Goal: Task Accomplishment & Management: Manage account settings

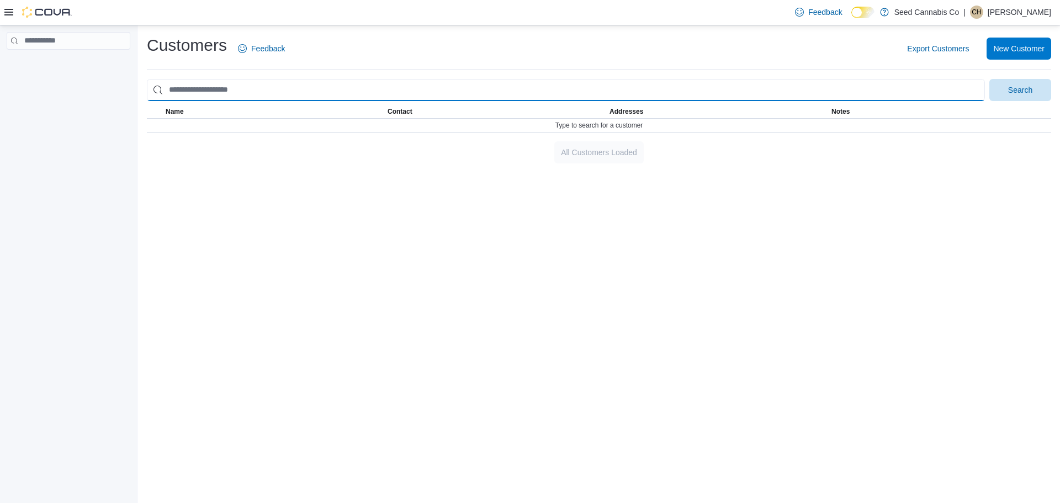
click at [262, 88] on input "search" at bounding box center [566, 90] width 838 height 22
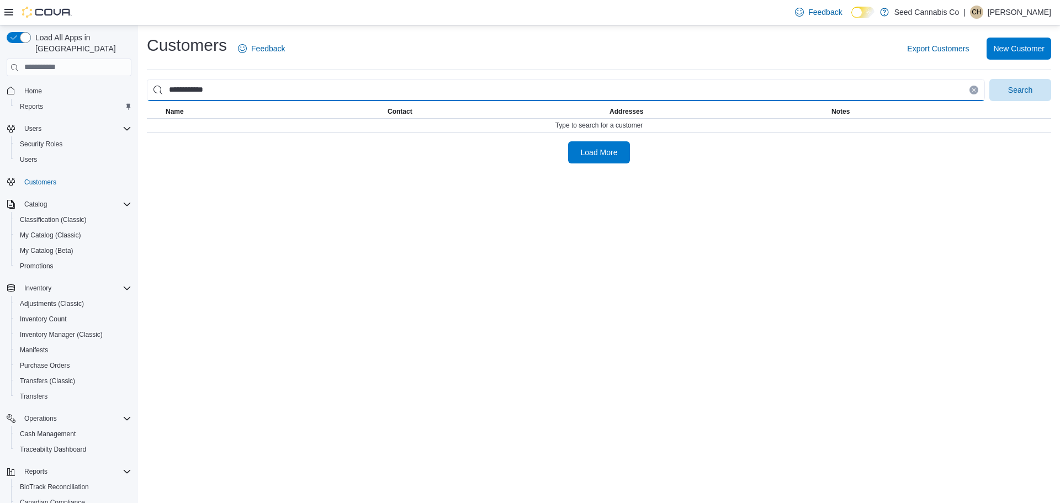
type input "**********"
click at [989, 79] on button "Search" at bounding box center [1020, 90] width 62 height 22
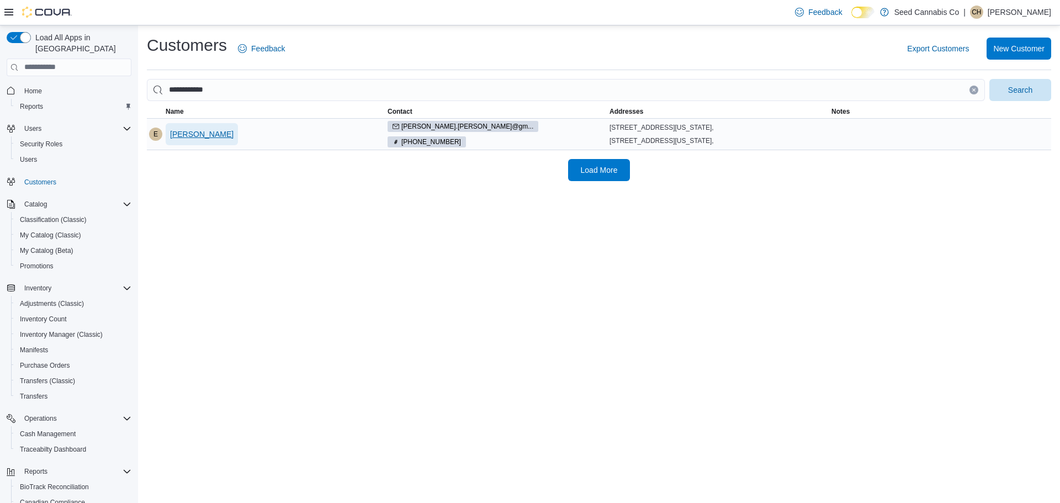
click at [188, 133] on span "Eileen Bryce" at bounding box center [201, 134] width 63 height 11
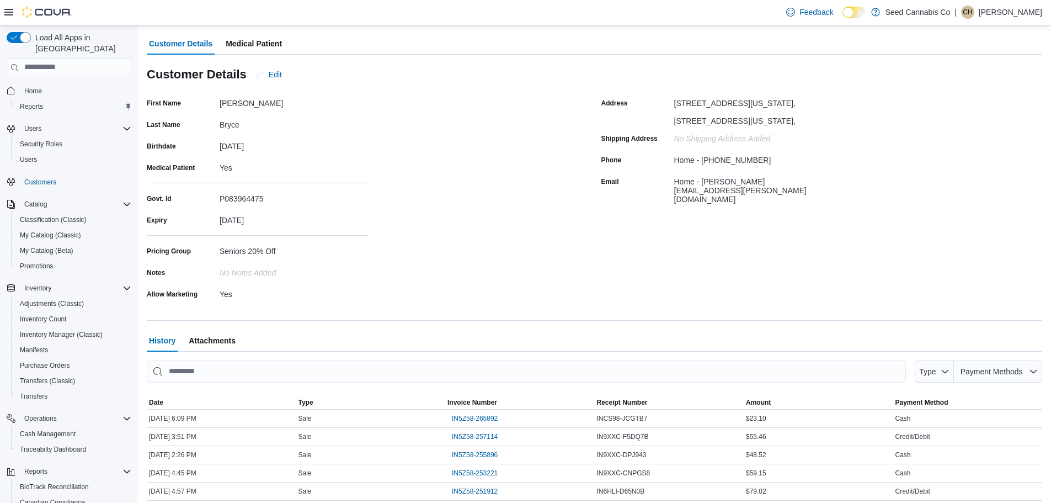
scroll to position [190, 0]
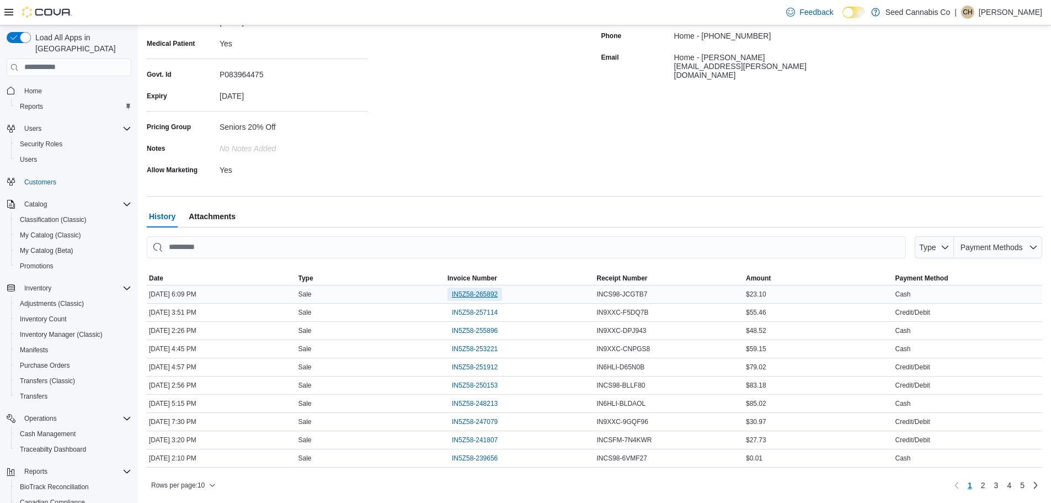
click at [482, 296] on span "IN5Z58-265892" at bounding box center [475, 294] width 46 height 9
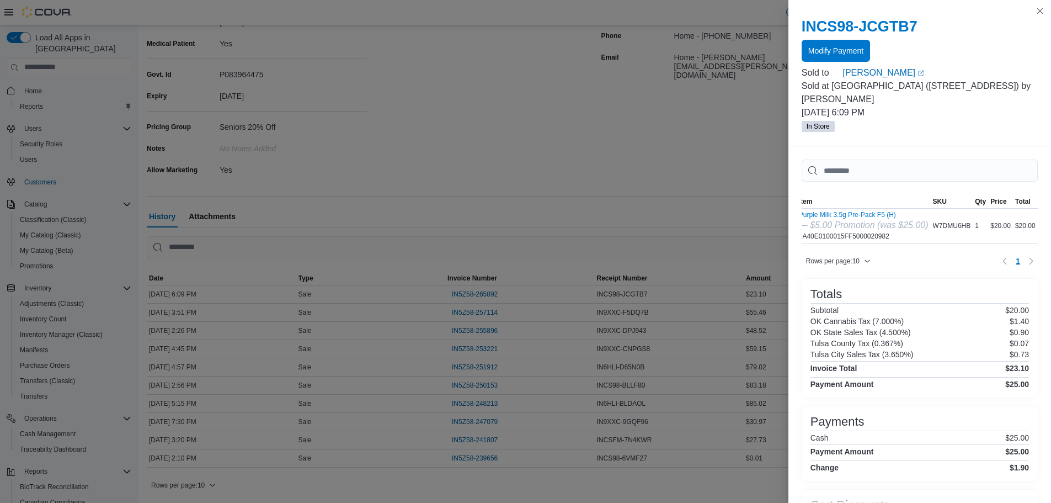
scroll to position [0, 0]
drag, startPoint x: 1036, startPoint y: 9, endPoint x: 1019, endPoint y: 19, distance: 19.8
click at [1036, 9] on button "Close this dialog" at bounding box center [1040, 10] width 13 height 13
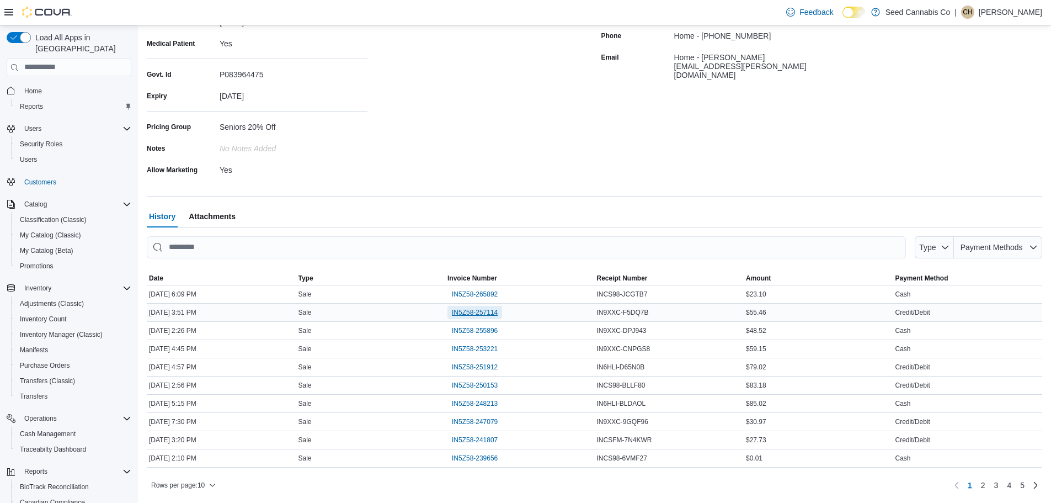
click at [486, 313] on span "IN5Z58-257114" at bounding box center [475, 312] width 46 height 9
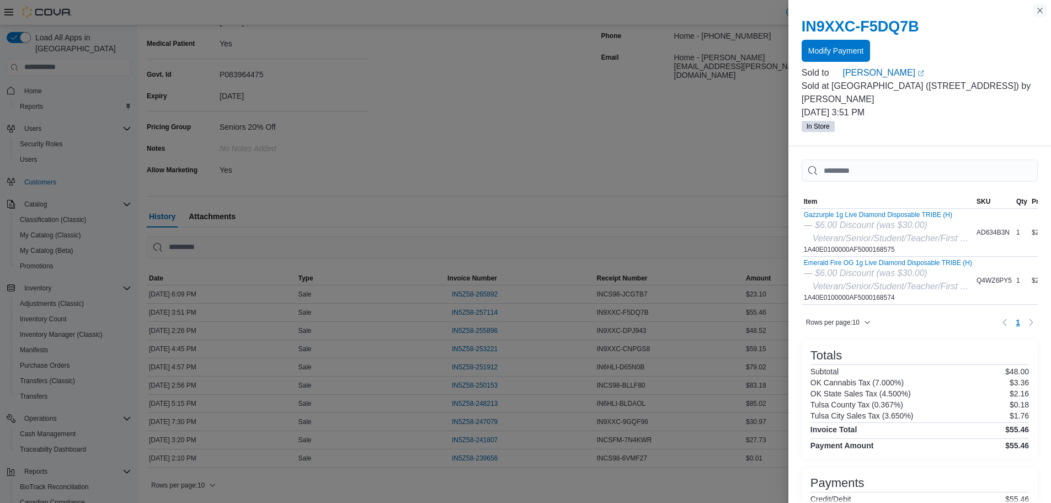
click at [1036, 10] on button "Close this dialog" at bounding box center [1040, 10] width 13 height 13
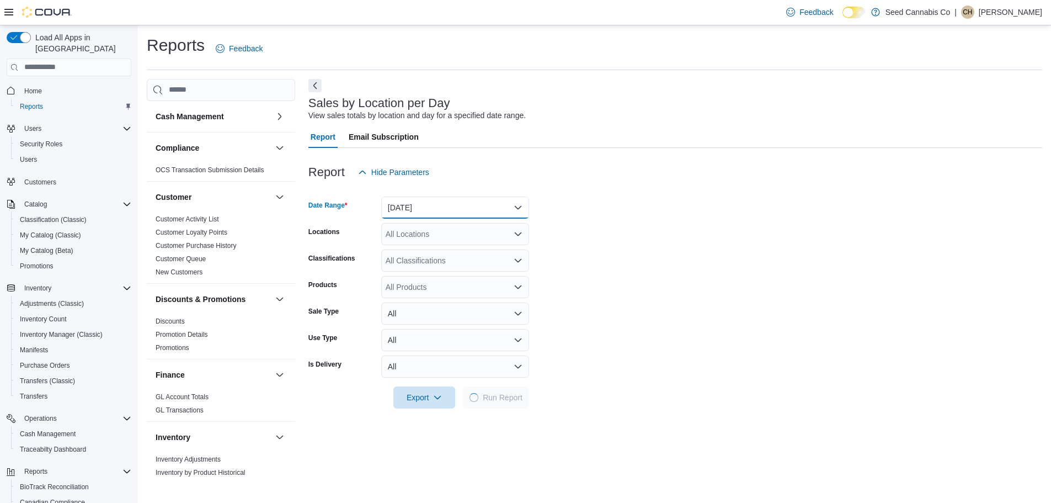
click at [464, 211] on button "[DATE]" at bounding box center [455, 207] width 148 height 22
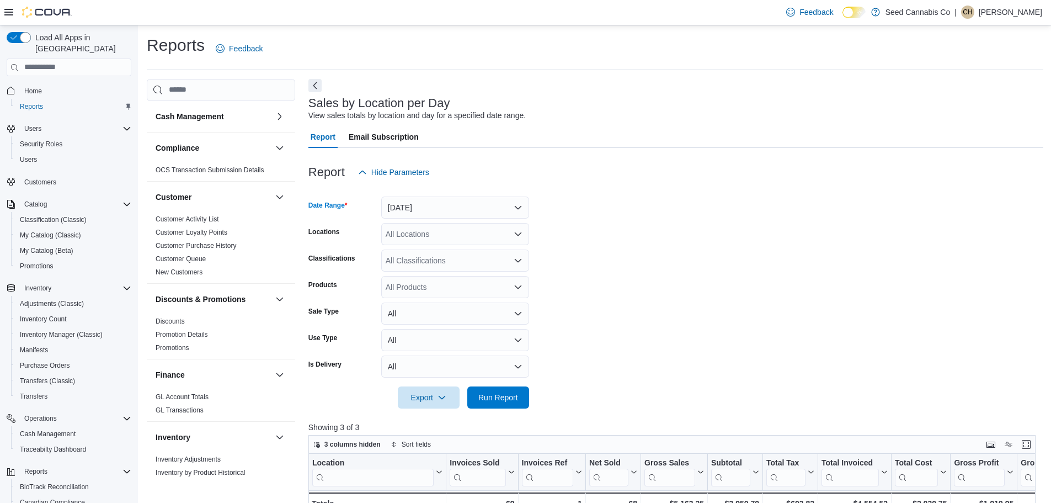
click at [616, 272] on form "Date Range Today Locations All Locations Classifications All Classifications Pr…" at bounding box center [675, 295] width 735 height 225
click at [519, 390] on span "Run Report" at bounding box center [498, 397] width 49 height 22
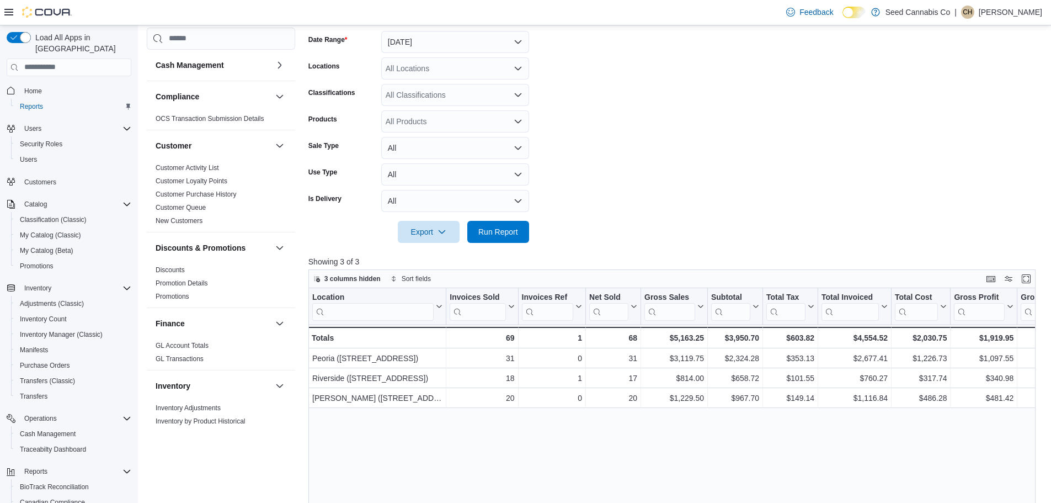
scroll to position [110, 0]
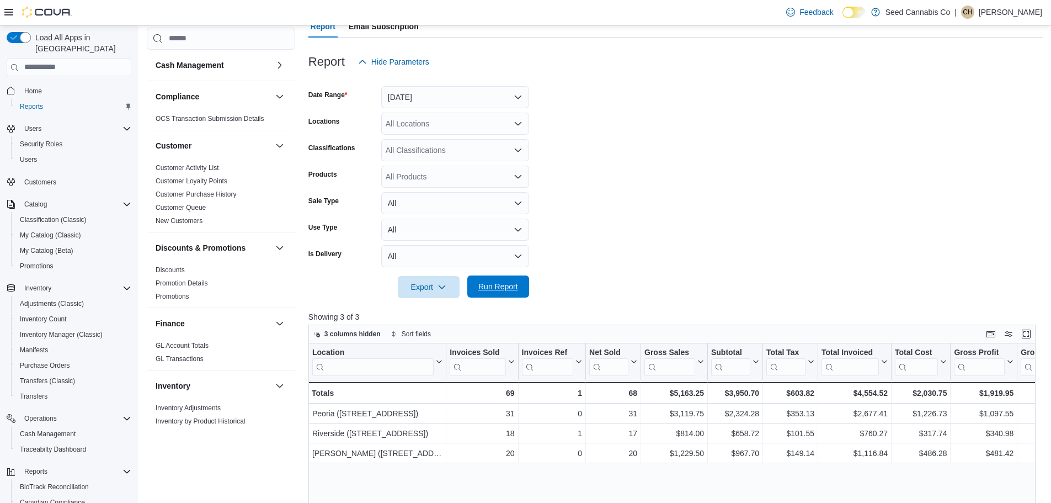
click at [517, 278] on span "Run Report" at bounding box center [498, 286] width 49 height 22
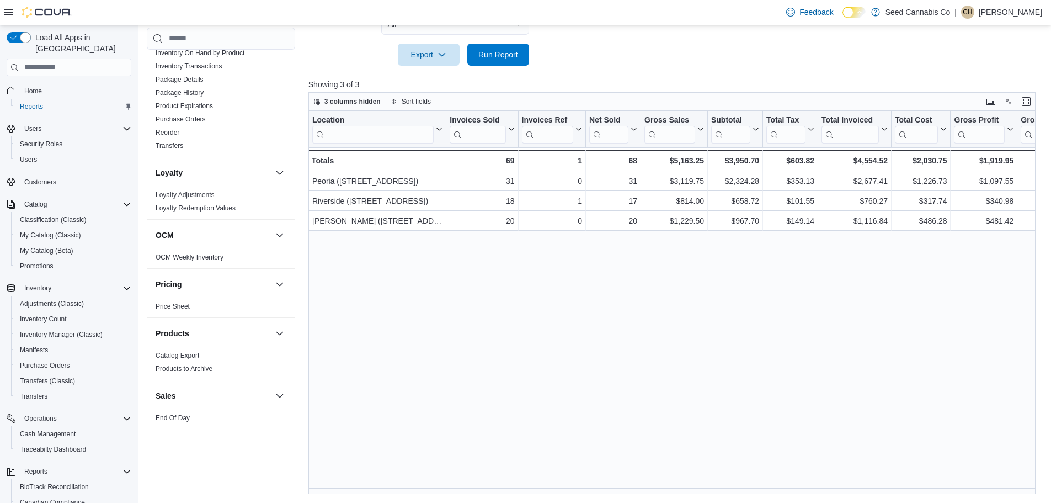
scroll to position [601, 0]
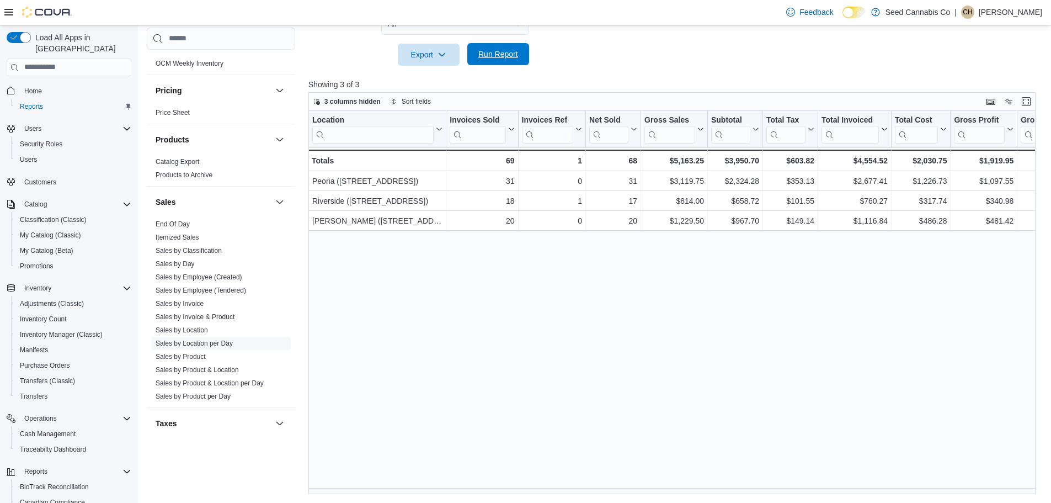
click at [507, 52] on span "Run Report" at bounding box center [498, 54] width 40 height 11
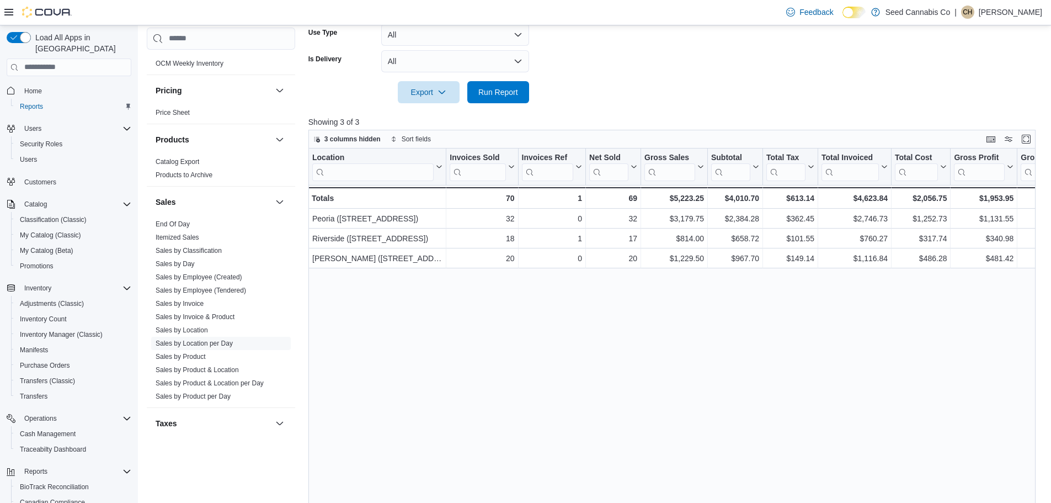
scroll to position [288, 0]
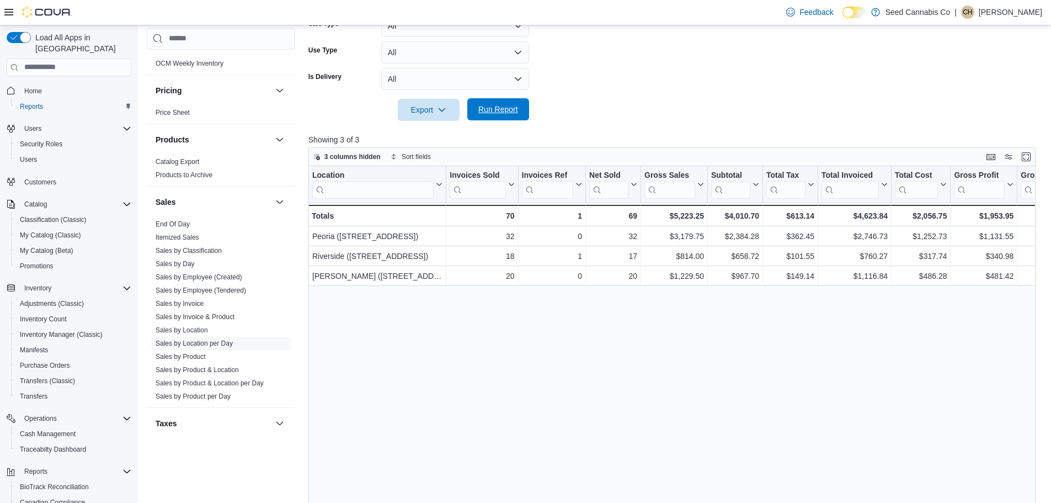
click at [497, 117] on span "Run Report" at bounding box center [498, 109] width 49 height 22
click at [508, 110] on span "Run Report" at bounding box center [498, 109] width 40 height 11
click at [489, 111] on span "Run Report" at bounding box center [498, 109] width 40 height 11
click at [495, 112] on span "Run Report" at bounding box center [498, 109] width 40 height 11
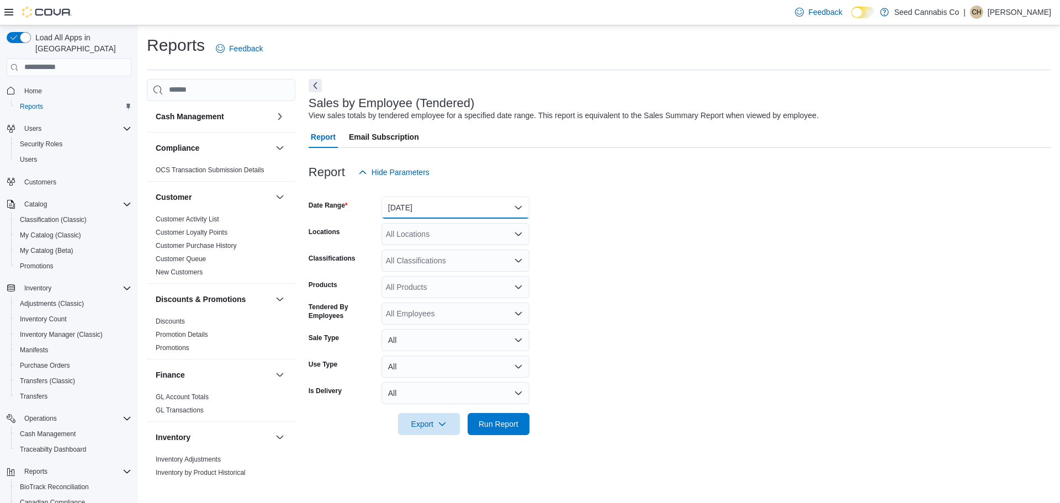
click at [450, 203] on button "[DATE]" at bounding box center [455, 207] width 148 height 22
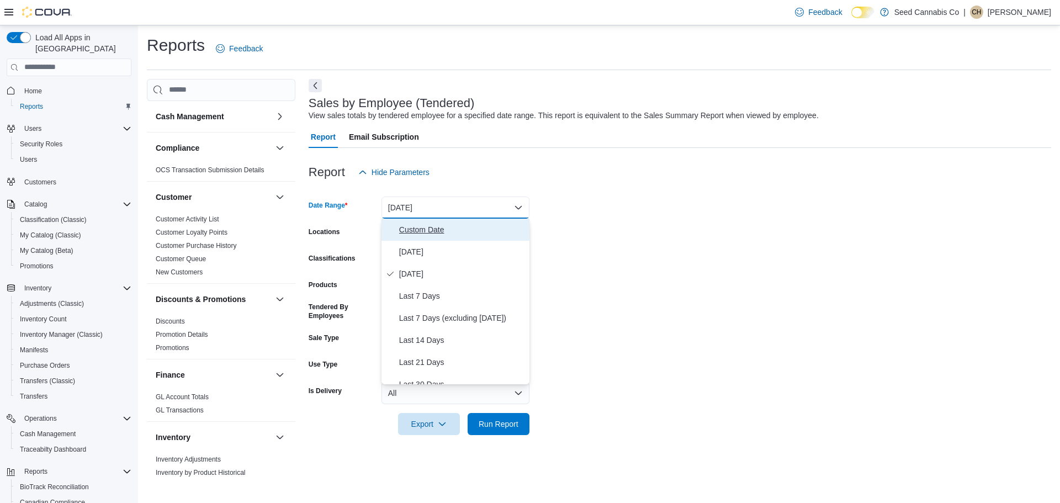
click at [423, 230] on span "Custom Date" at bounding box center [462, 229] width 126 height 13
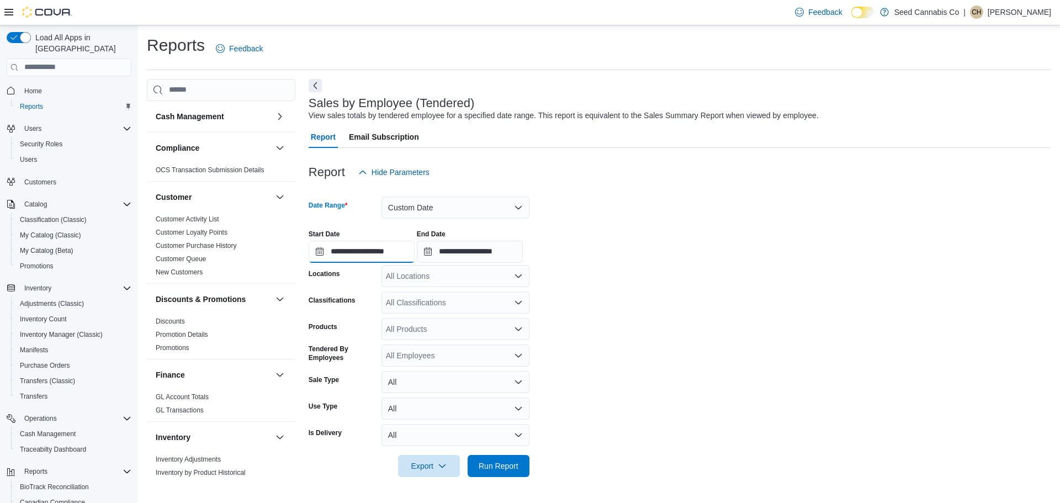
click at [365, 249] on input "**********" at bounding box center [361, 252] width 106 height 22
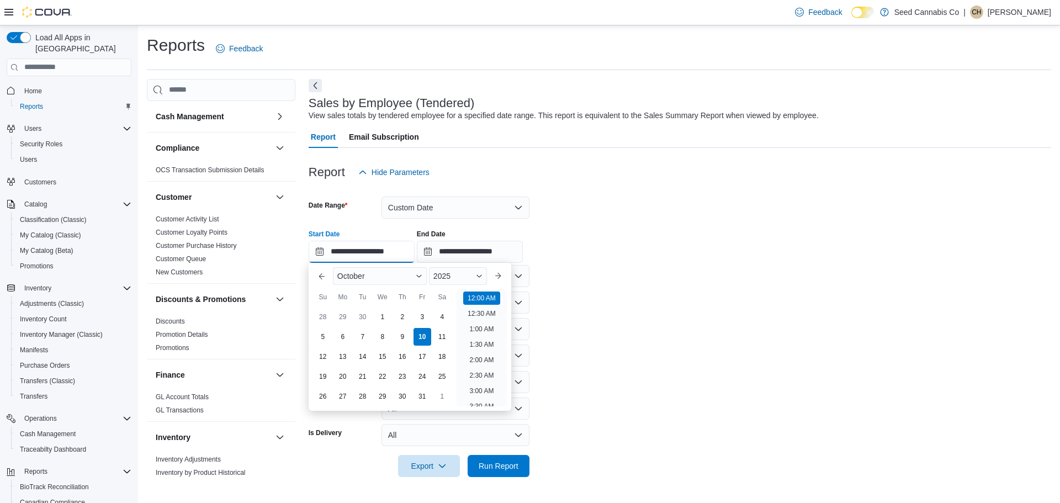
scroll to position [34, 0]
click at [340, 334] on div "6" at bounding box center [342, 336] width 19 height 19
type input "**********"
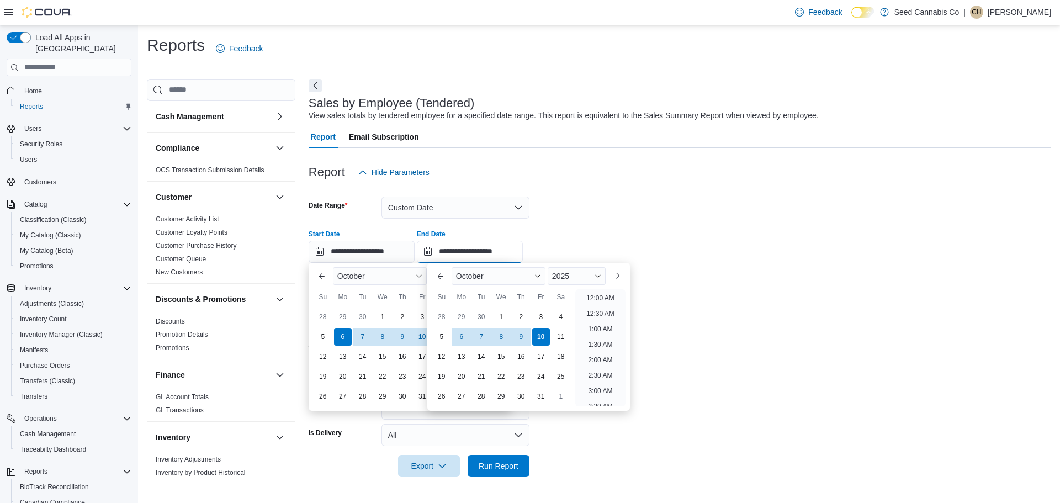
click at [481, 252] on input "**********" at bounding box center [470, 252] width 106 height 22
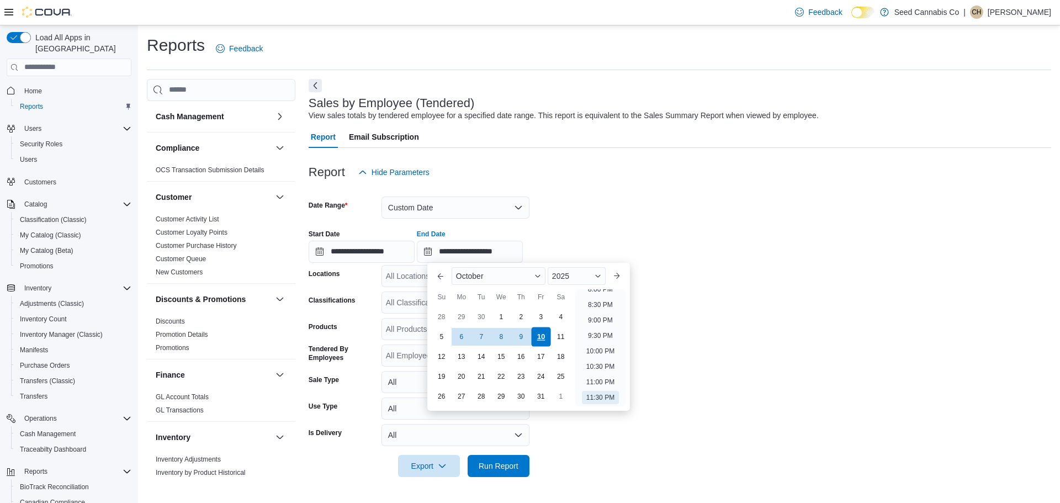
click at [537, 336] on div "10" at bounding box center [540, 336] width 19 height 19
click at [579, 235] on div "**********" at bounding box center [679, 242] width 742 height 42
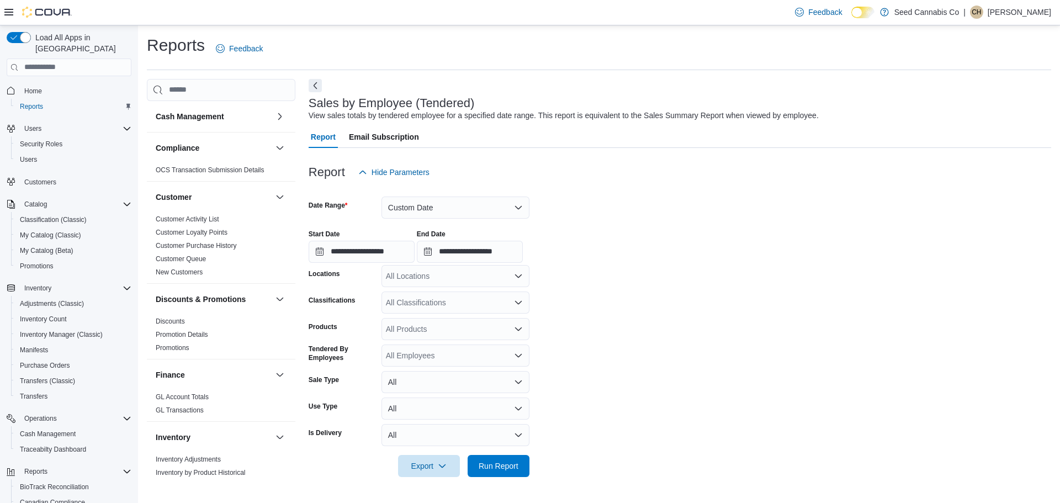
click at [535, 324] on form "**********" at bounding box center [679, 330] width 742 height 294
click at [493, 467] on span "Run Report" at bounding box center [498, 465] width 40 height 11
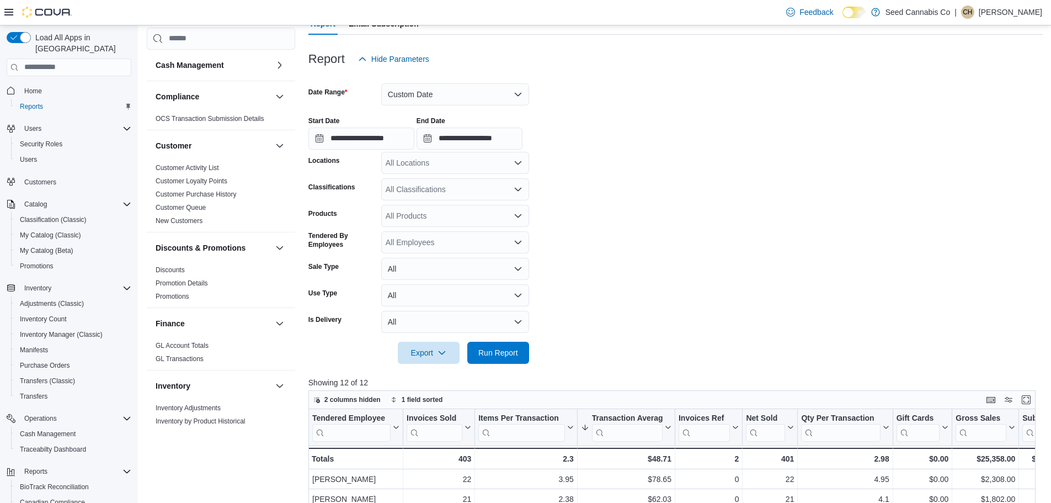
scroll to position [110, 0]
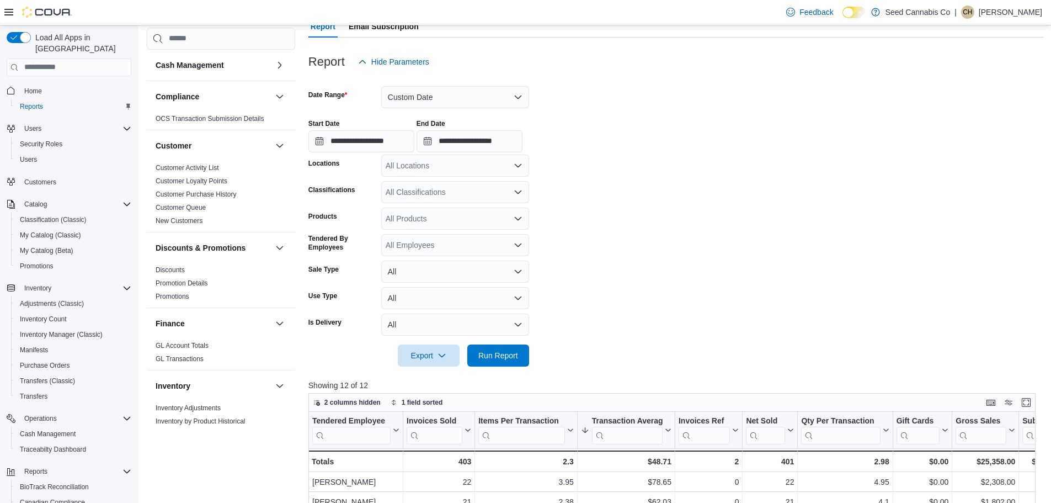
click at [450, 163] on div "All Locations" at bounding box center [455, 166] width 148 height 22
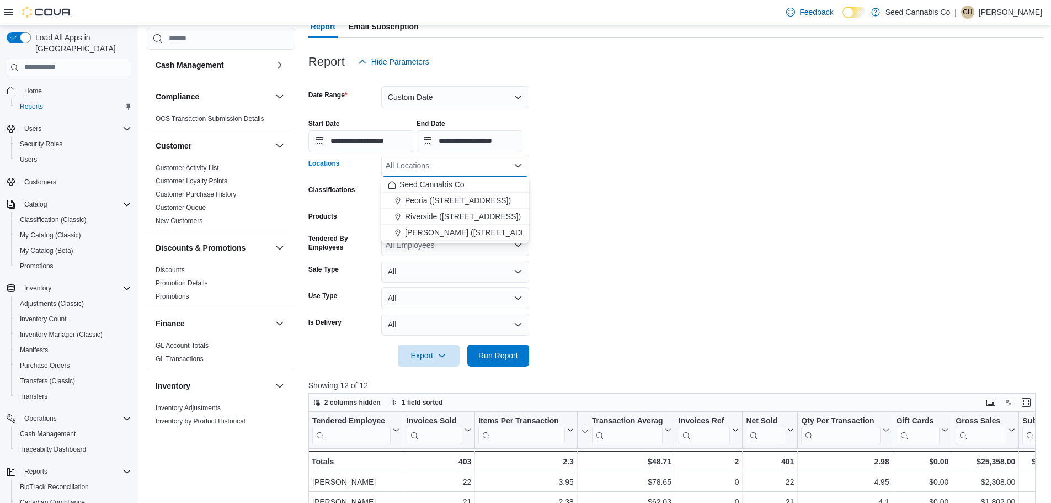
click at [432, 198] on span "Peoria (623 S Peoria Ave)" at bounding box center [458, 200] width 106 height 11
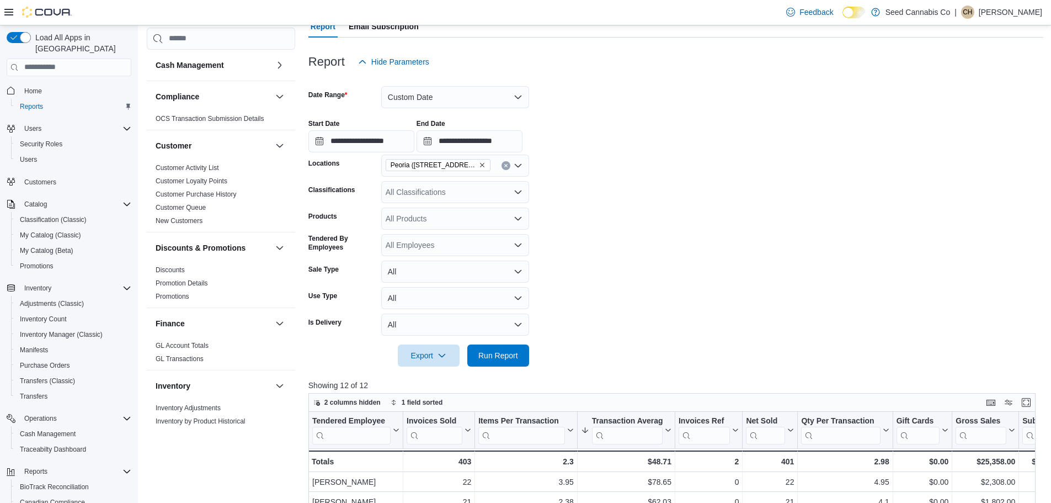
click at [647, 197] on form "**********" at bounding box center [675, 220] width 735 height 294
click at [491, 356] on span "Run Report" at bounding box center [498, 354] width 40 height 11
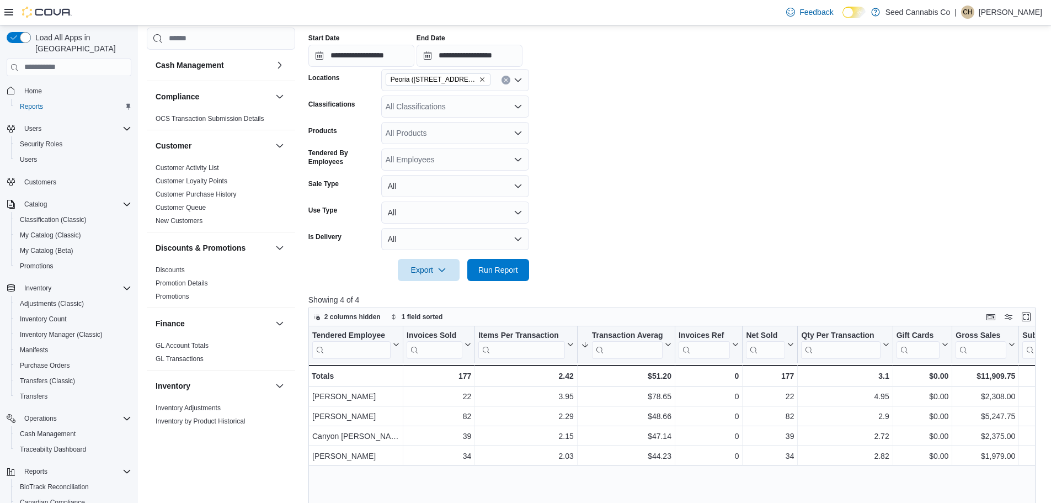
scroll to position [221, 0]
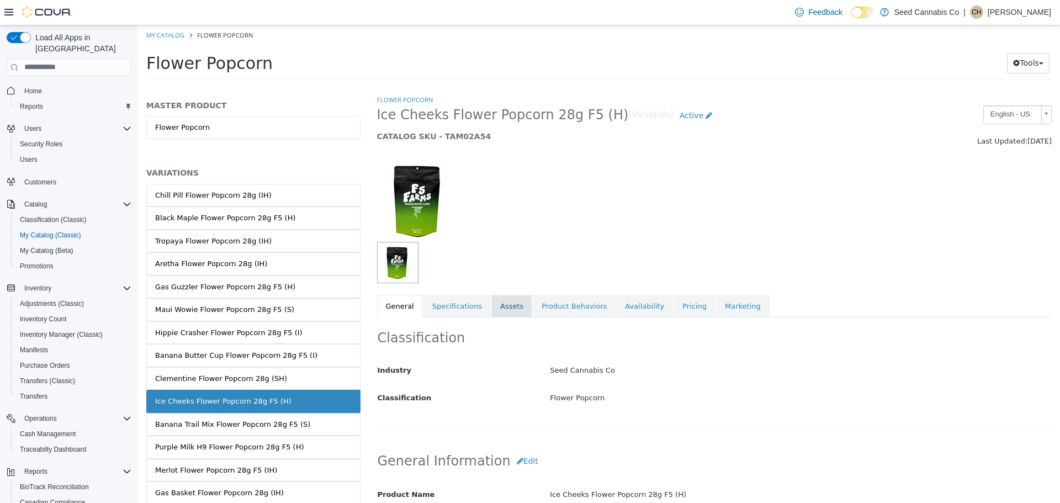
click at [505, 316] on link "Assets" at bounding box center [511, 305] width 41 height 23
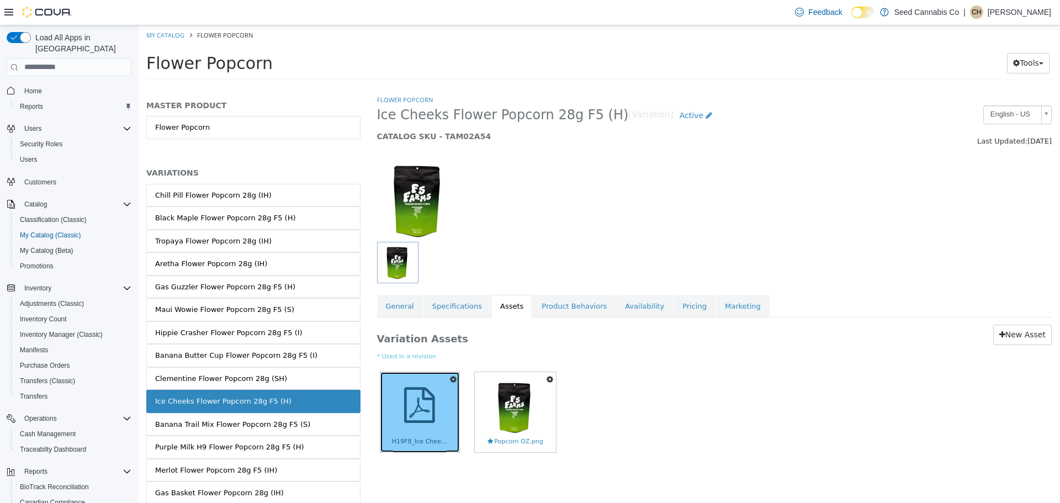
click at [404, 408] on icon at bounding box center [419, 404] width 31 height 54
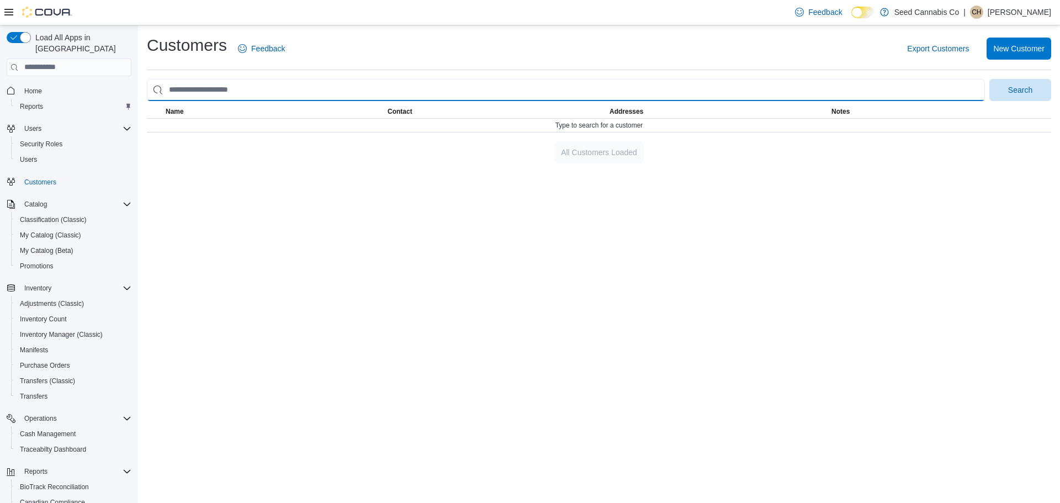
click at [329, 92] on input "search" at bounding box center [566, 90] width 838 height 22
type input "**********"
click at [989, 79] on button "Search" at bounding box center [1020, 90] width 62 height 22
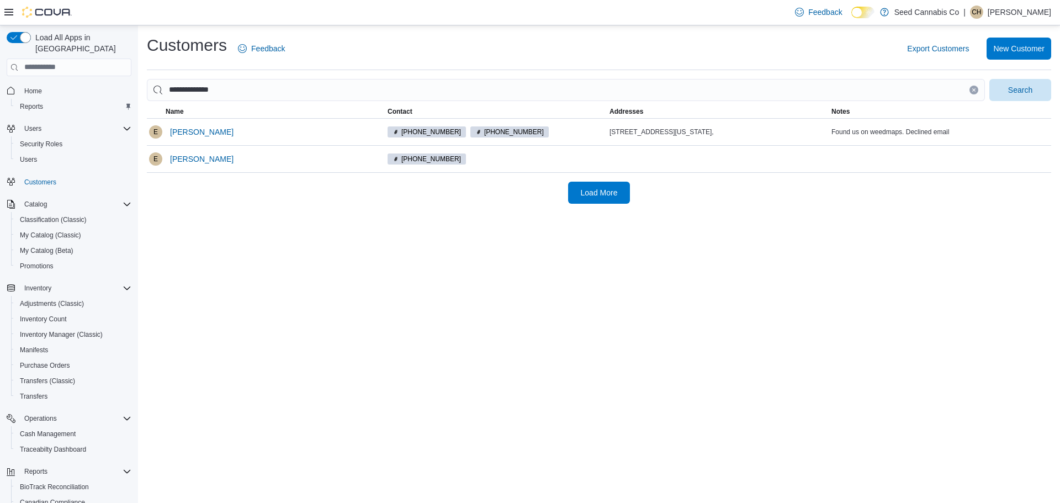
click at [398, 220] on div "**********" at bounding box center [599, 263] width 922 height 477
click at [212, 134] on span "[PERSON_NAME]" at bounding box center [201, 131] width 63 height 11
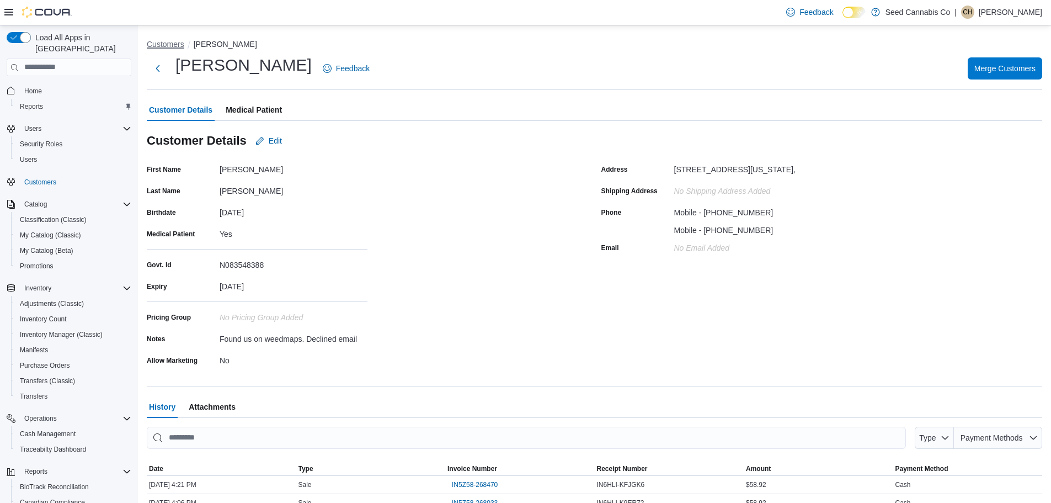
click at [161, 40] on button "Customers" at bounding box center [166, 44] width 38 height 9
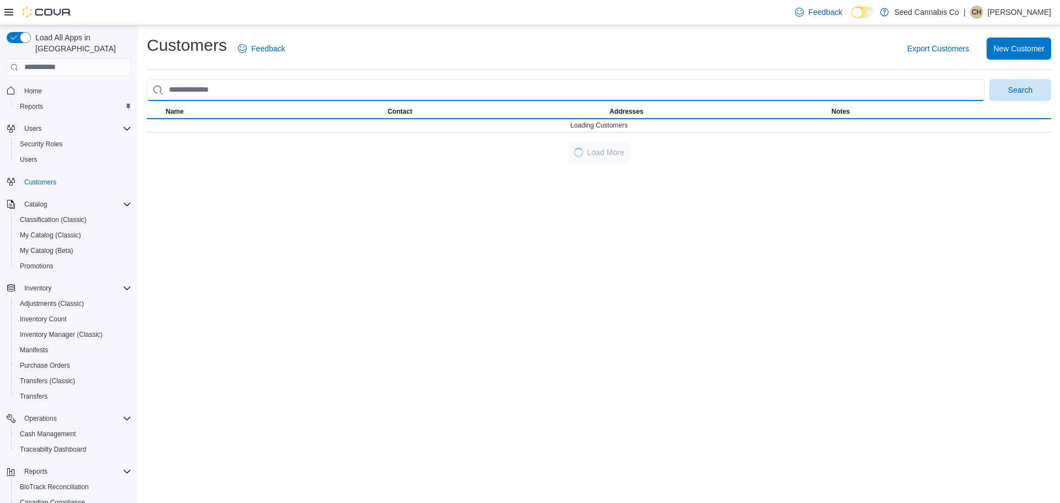
click at [243, 92] on input "search" at bounding box center [566, 90] width 838 height 22
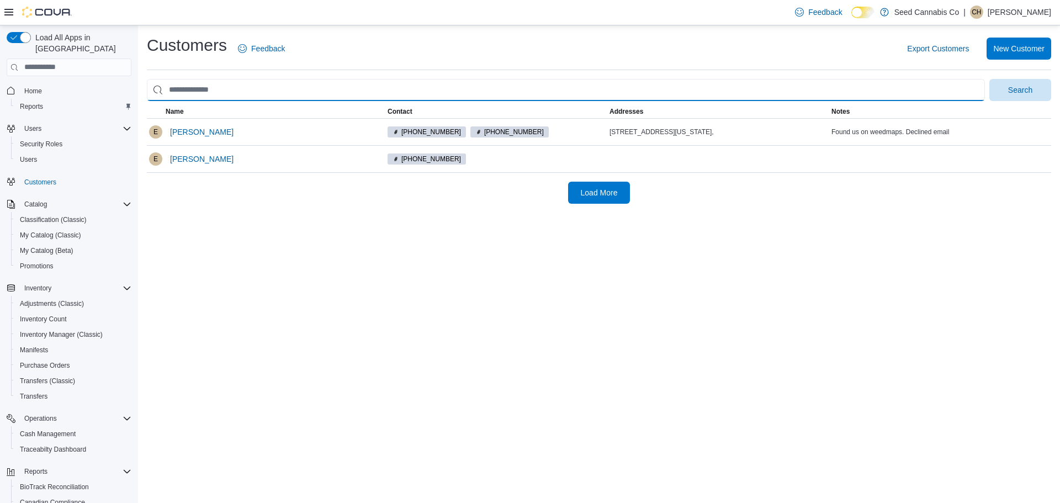
type input "**********"
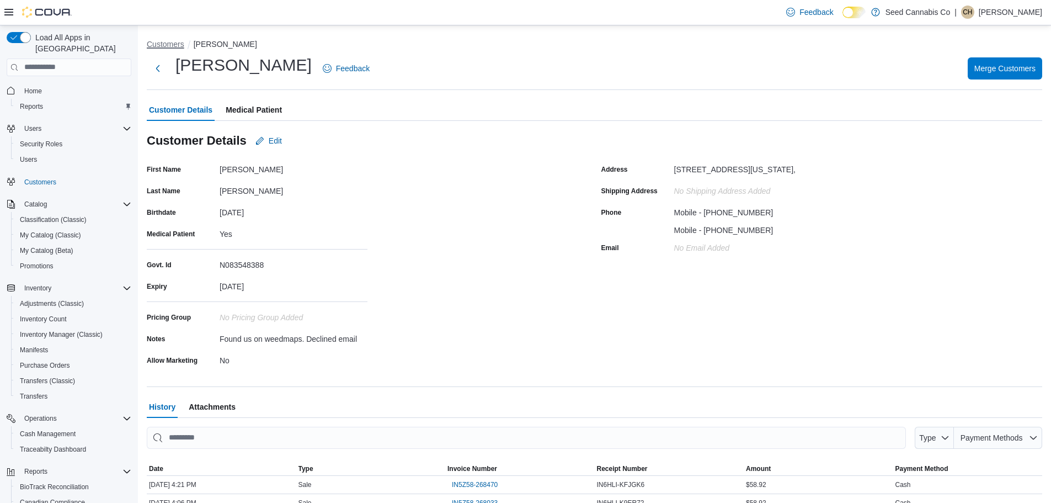
click at [168, 46] on button "Customers" at bounding box center [166, 44] width 38 height 9
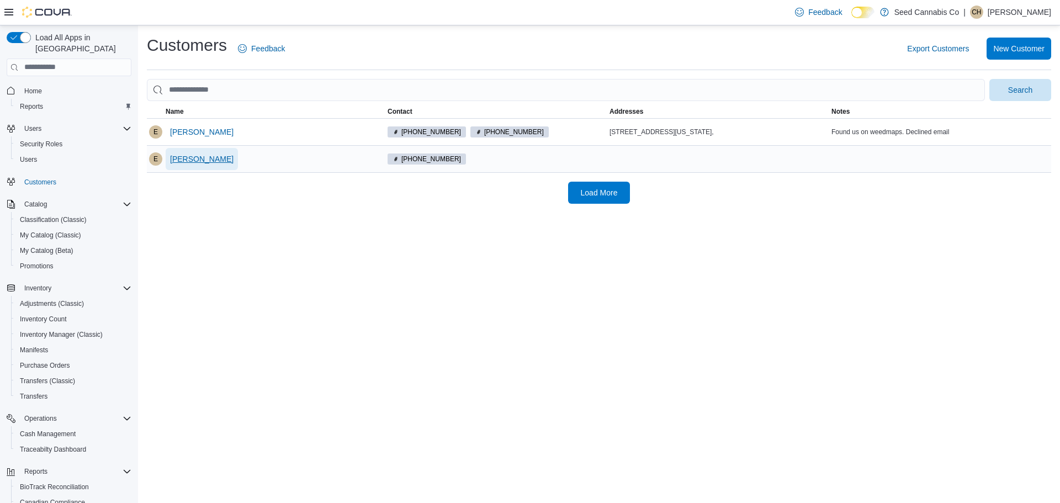
click at [203, 159] on span "[PERSON_NAME]" at bounding box center [201, 158] width 63 height 11
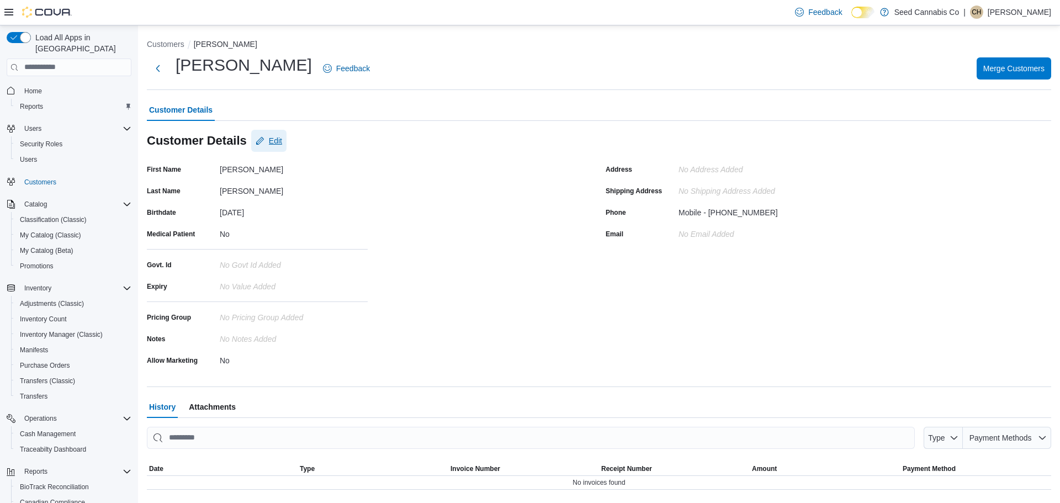
click at [276, 142] on span "Edit" at bounding box center [275, 140] width 13 height 11
select select "******"
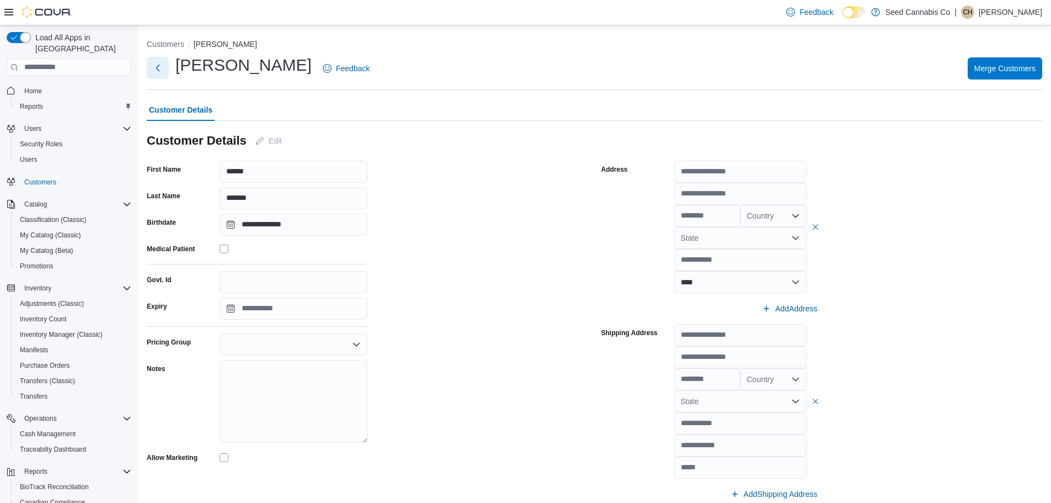
click at [159, 67] on button "Next" at bounding box center [158, 68] width 22 height 22
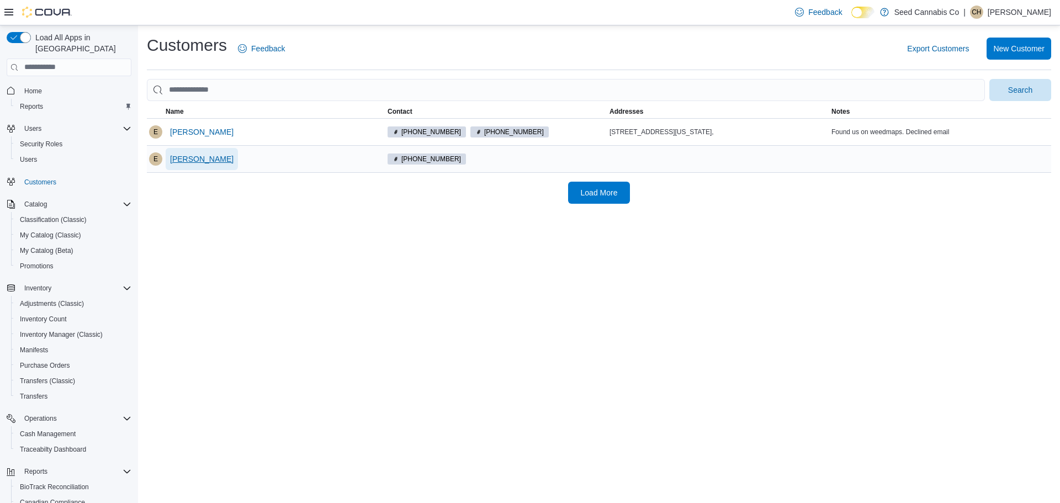
click at [211, 158] on span "[PERSON_NAME]" at bounding box center [201, 158] width 63 height 11
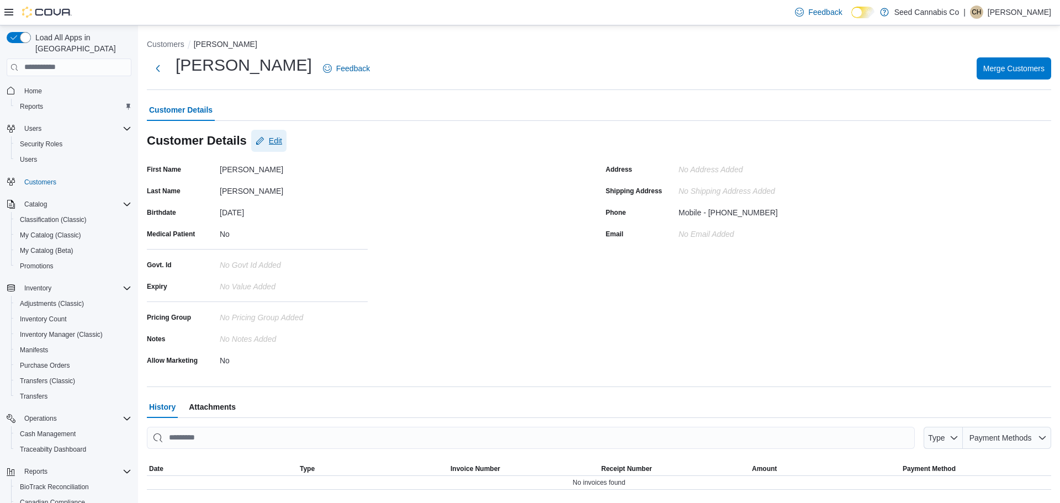
click at [264, 139] on span "Edit" at bounding box center [268, 141] width 26 height 22
select select "******"
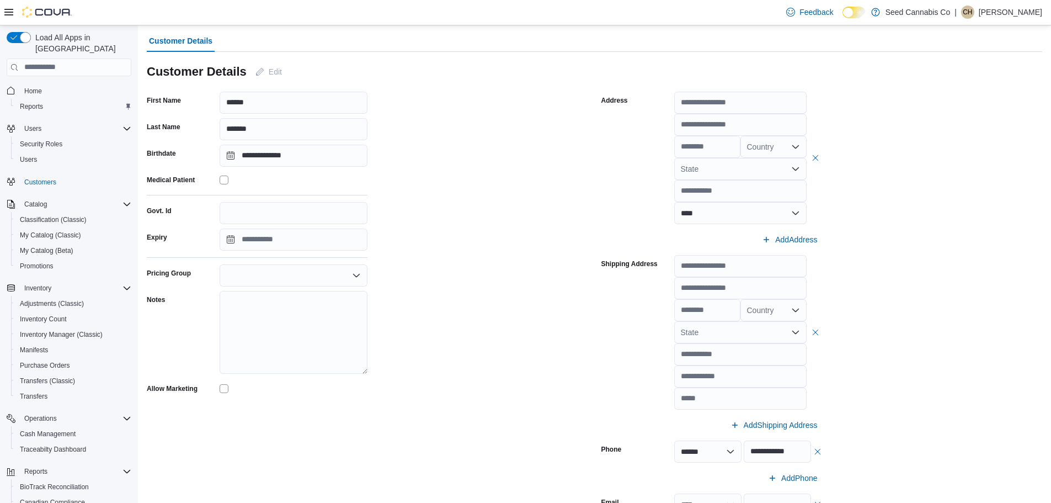
scroll to position [166, 0]
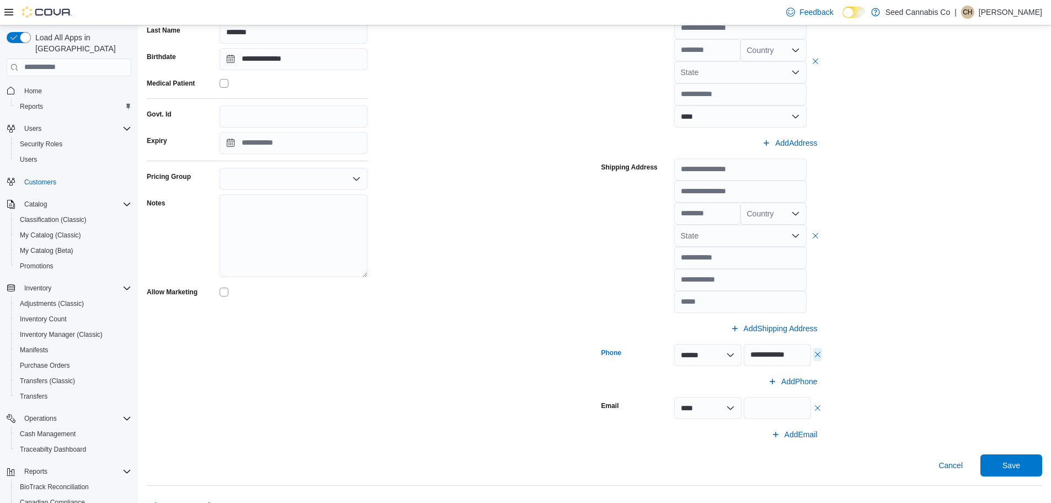
click at [819, 358] on button "button" at bounding box center [817, 354] width 9 height 13
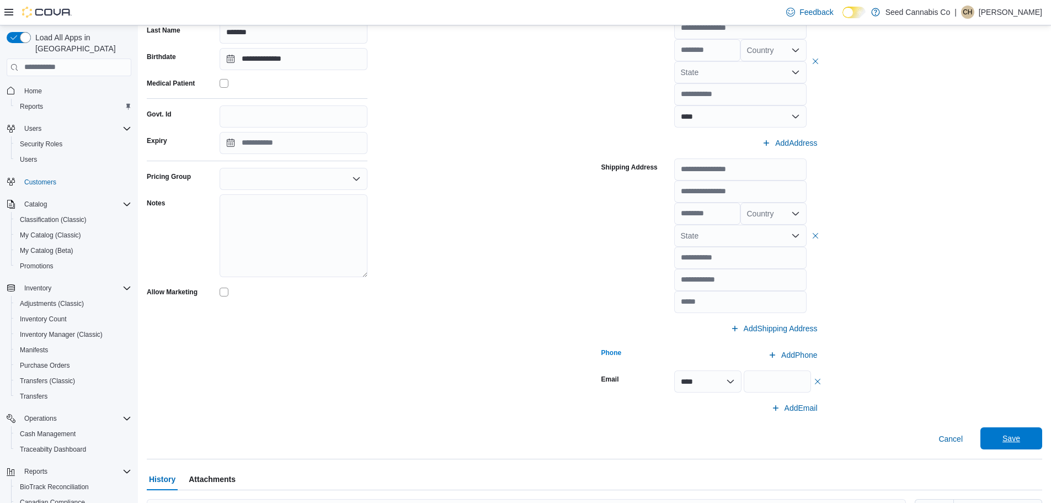
click at [1007, 442] on span "Save" at bounding box center [1011, 438] width 49 height 22
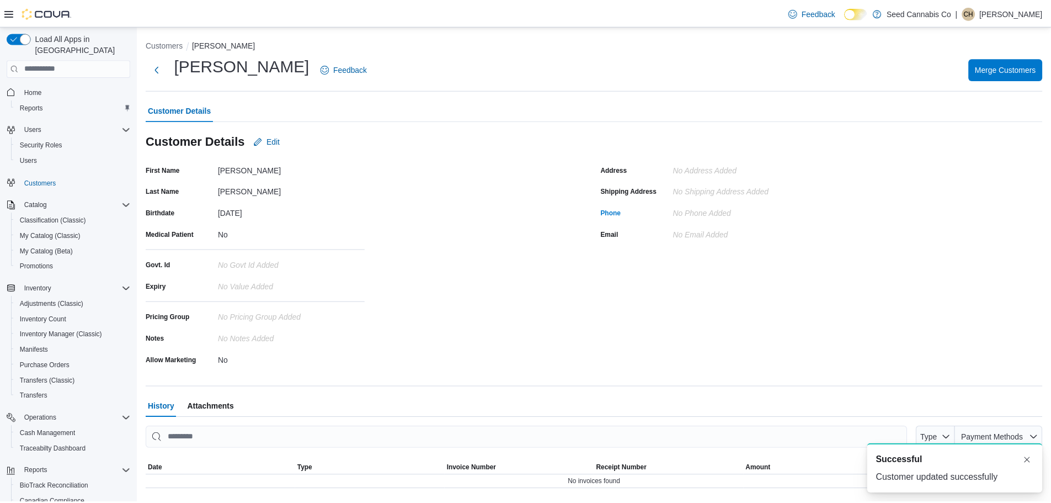
scroll to position [0, 0]
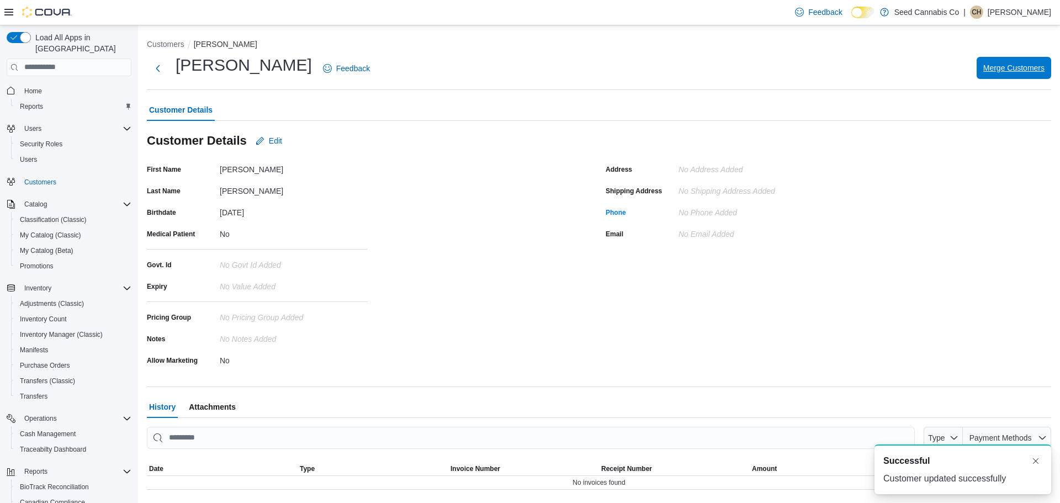
click at [1006, 74] on span "Merge Customers" at bounding box center [1013, 68] width 61 height 22
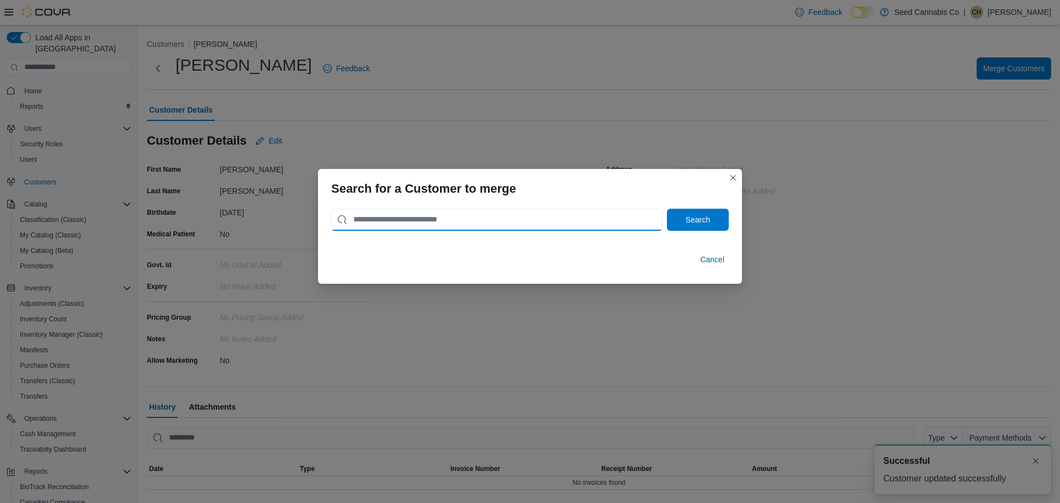
click at [380, 217] on input "search" at bounding box center [496, 220] width 331 height 22
type input "**********"
click at [667, 209] on button "Search" at bounding box center [698, 220] width 62 height 22
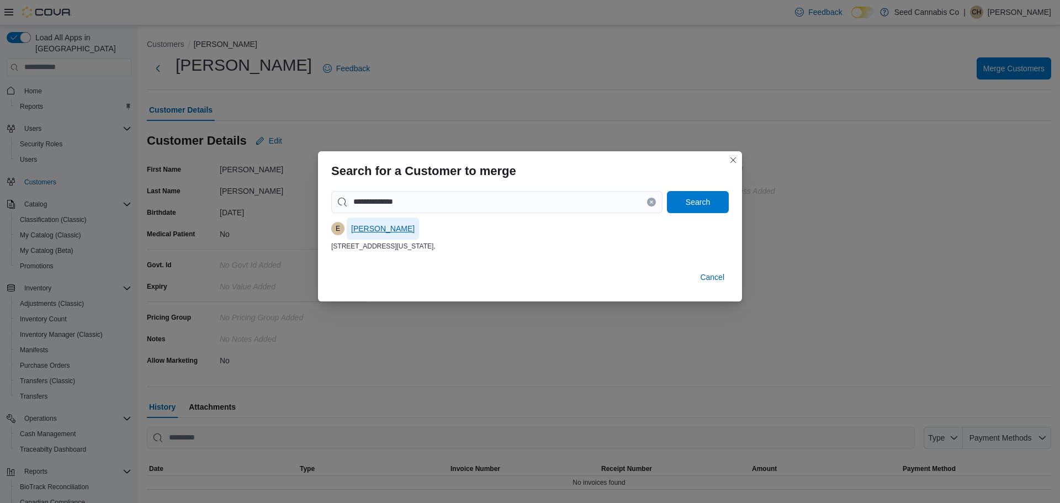
click at [379, 225] on span "[PERSON_NAME]" at bounding box center [382, 228] width 63 height 11
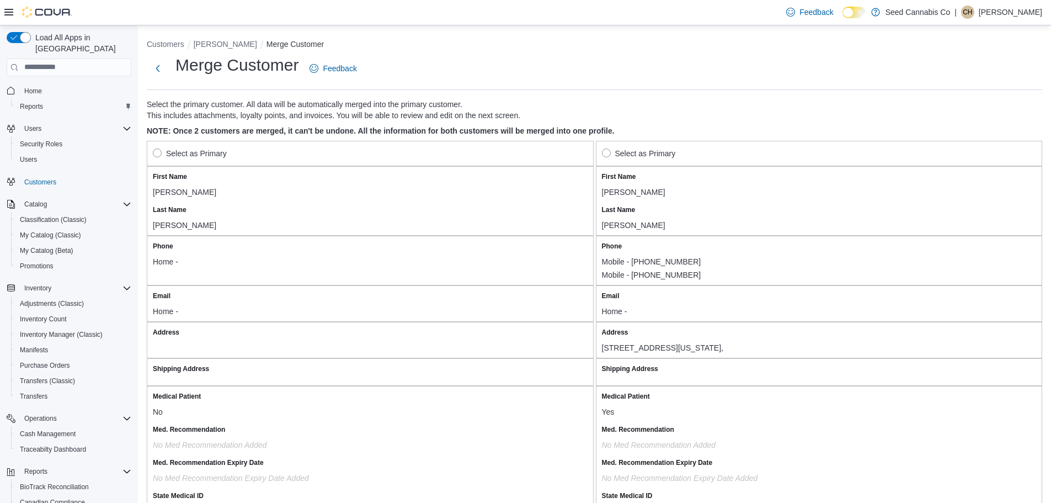
click at [606, 151] on label "Select as Primary" at bounding box center [639, 153] width 74 height 13
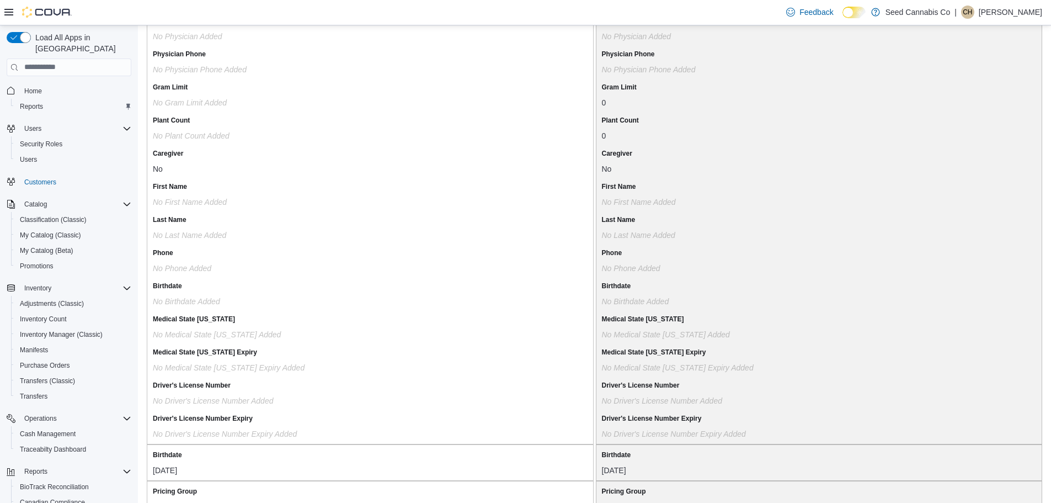
scroll to position [874, 0]
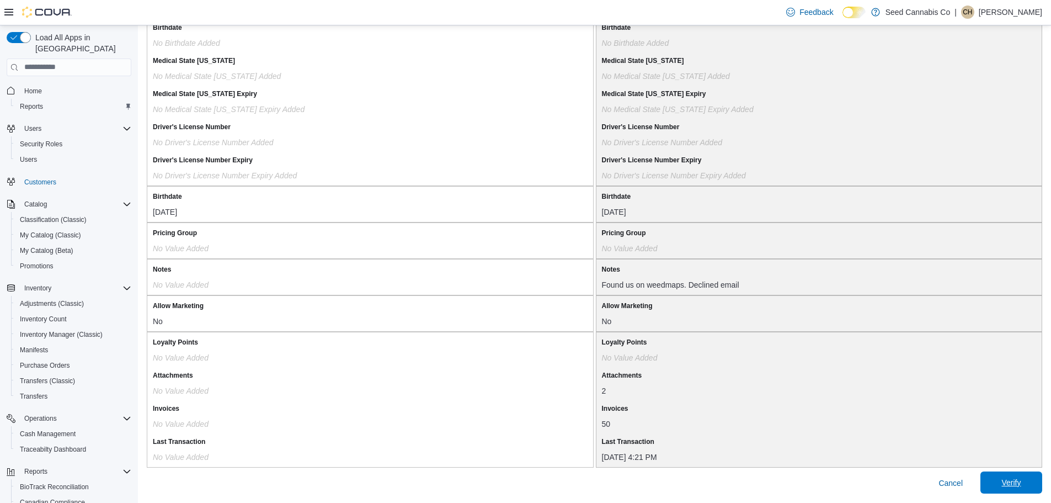
click at [1008, 480] on span "Verify" at bounding box center [1011, 482] width 49 height 22
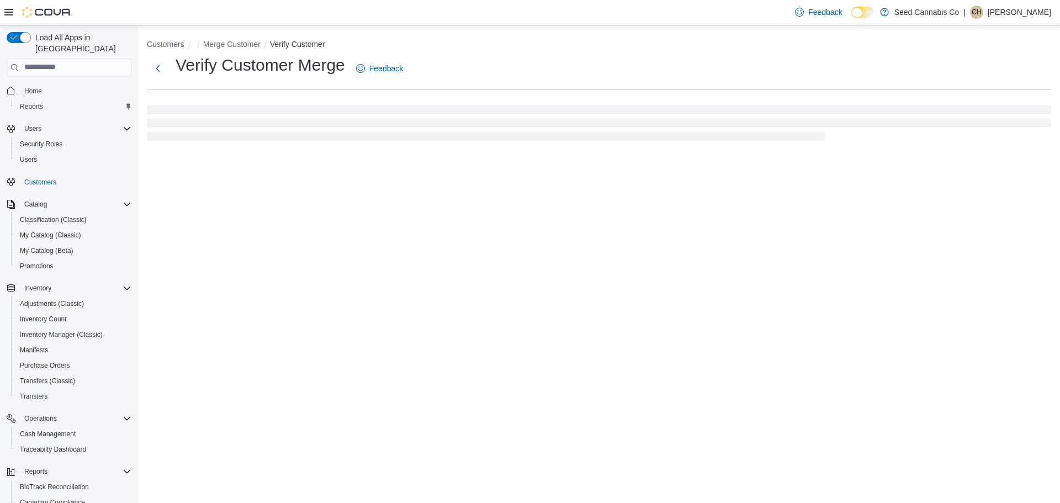
select select "******"
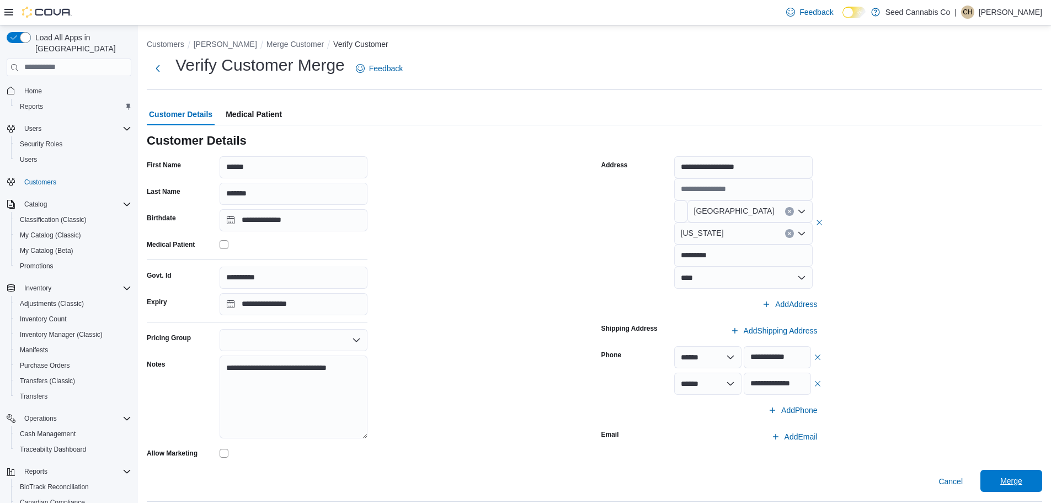
click at [1023, 480] on span "Merge" at bounding box center [1011, 480] width 22 height 11
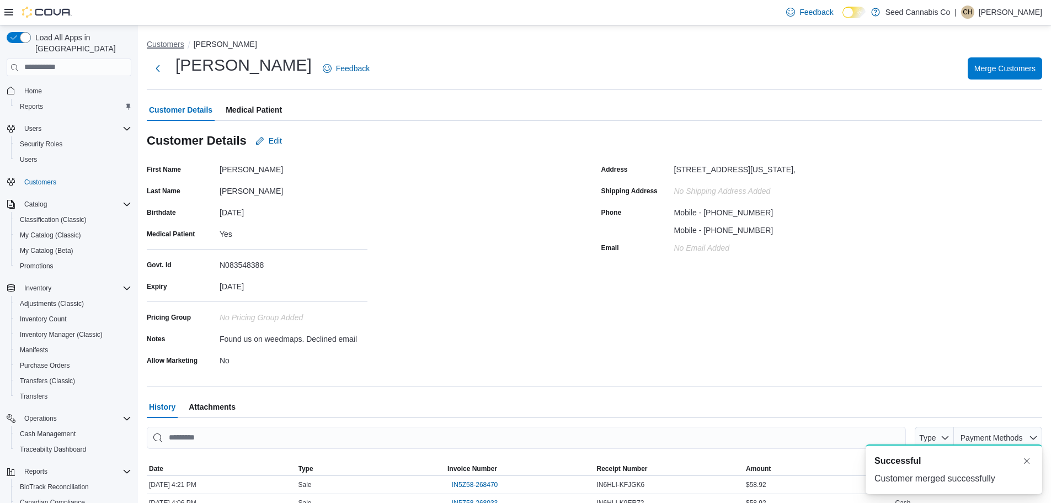
click at [165, 47] on button "Customers" at bounding box center [166, 44] width 38 height 9
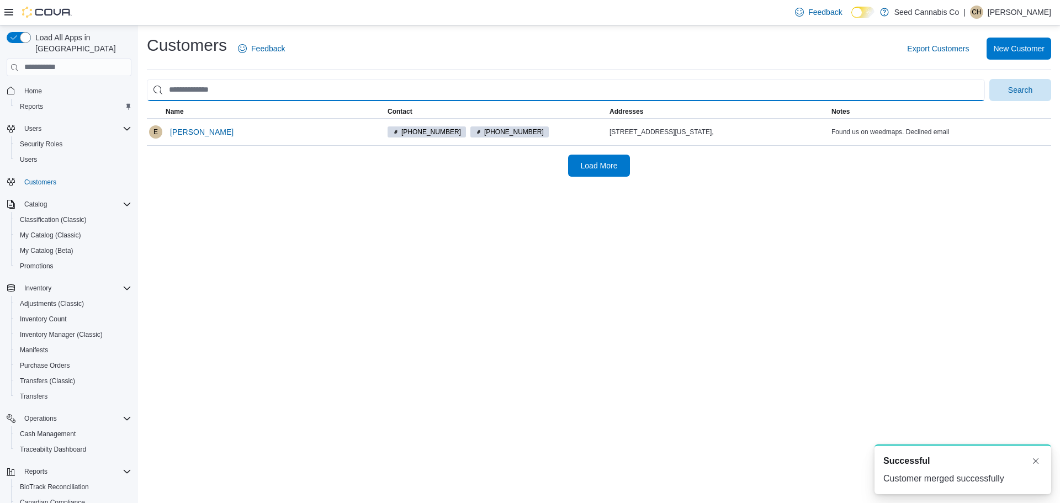
click at [198, 89] on input "search" at bounding box center [566, 90] width 838 height 22
click at [989, 79] on button "Search" at bounding box center [1020, 90] width 62 height 22
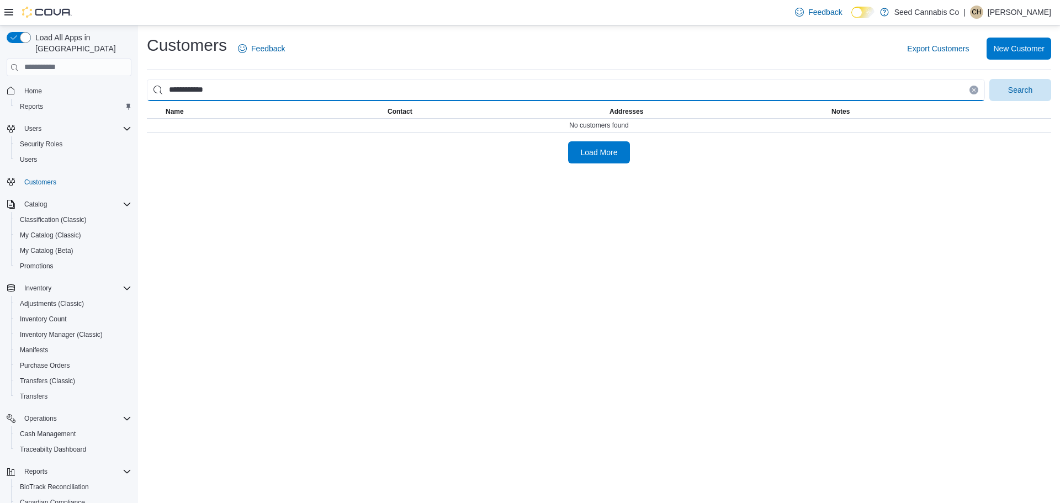
type input "**********"
click at [989, 79] on button "Search" at bounding box center [1020, 90] width 62 height 22
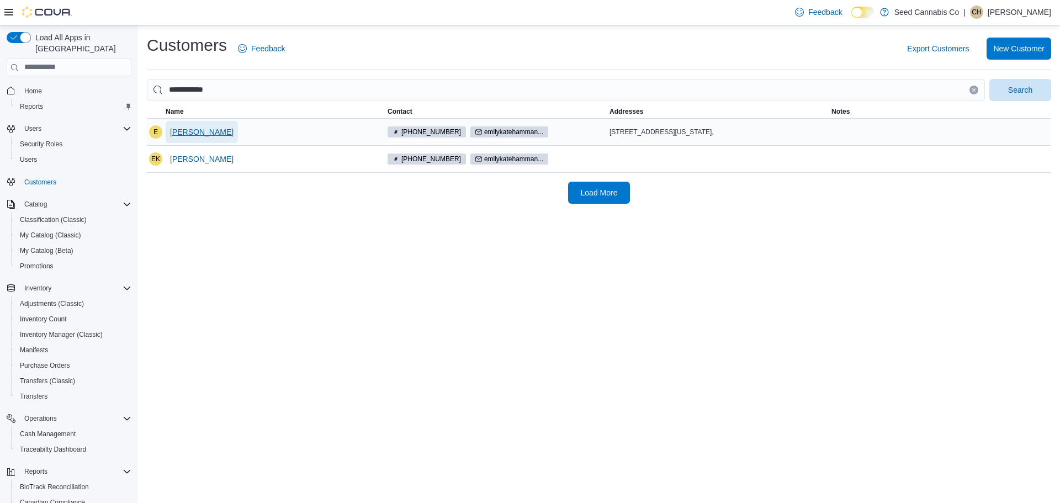
click at [202, 134] on span "[PERSON_NAME]" at bounding box center [201, 131] width 63 height 11
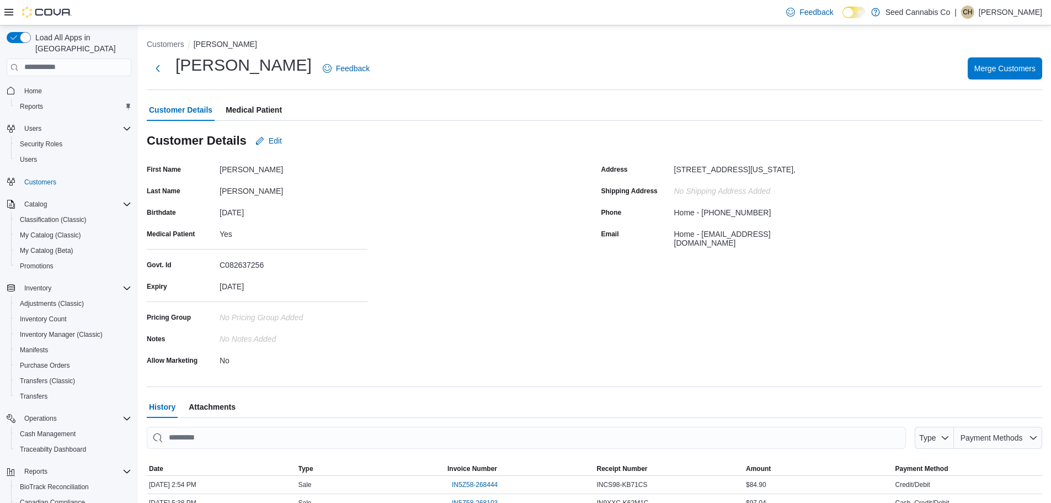
click at [248, 110] on span "Medical Patient" at bounding box center [254, 110] width 56 height 22
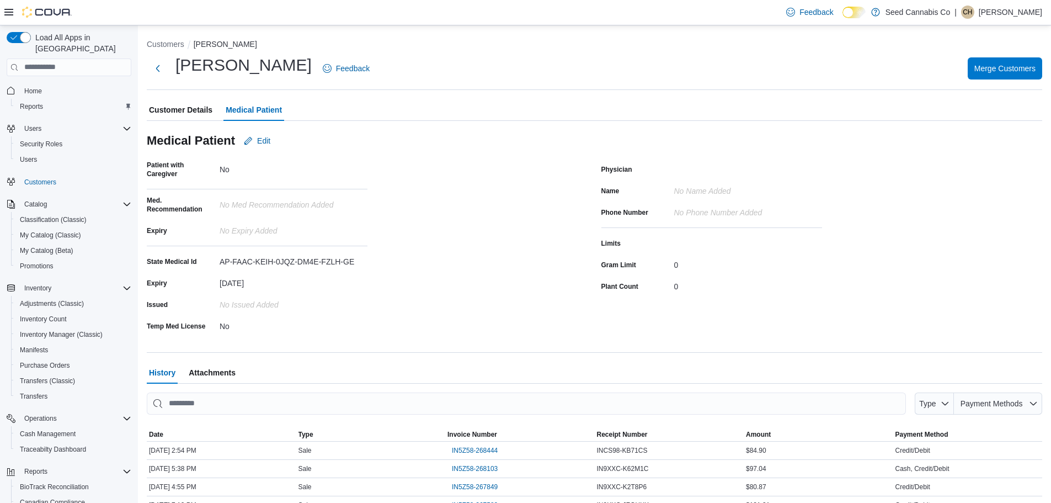
click at [189, 113] on span "Customer Details" at bounding box center [180, 110] width 63 height 22
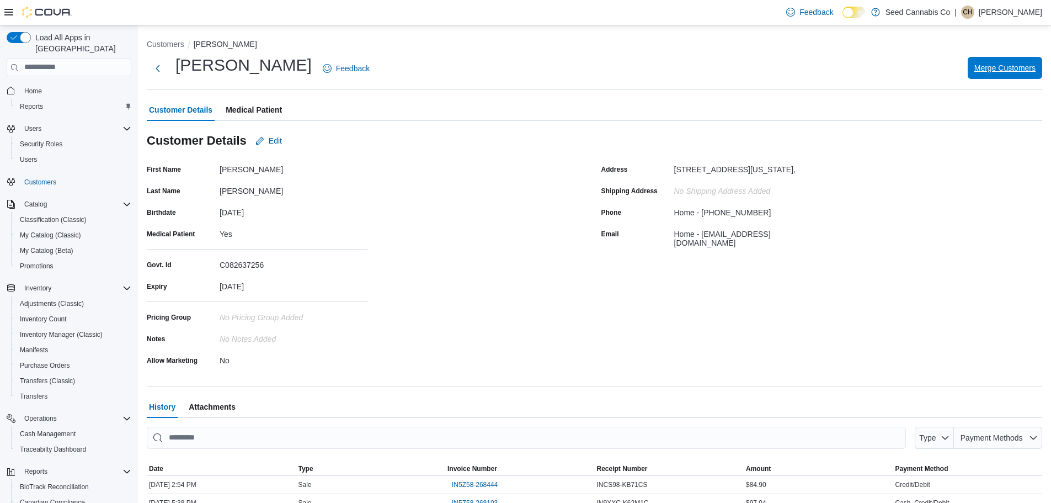
click at [999, 66] on span "Merge Customers" at bounding box center [1005, 67] width 61 height 11
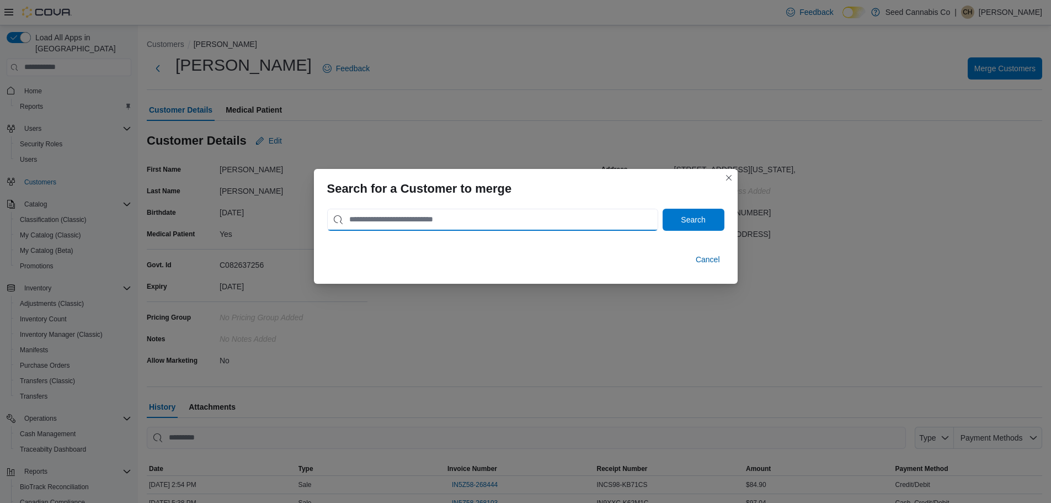
click at [382, 228] on input "search" at bounding box center [492, 220] width 331 height 22
type input "**********"
click at [663, 209] on button "Search" at bounding box center [694, 220] width 62 height 22
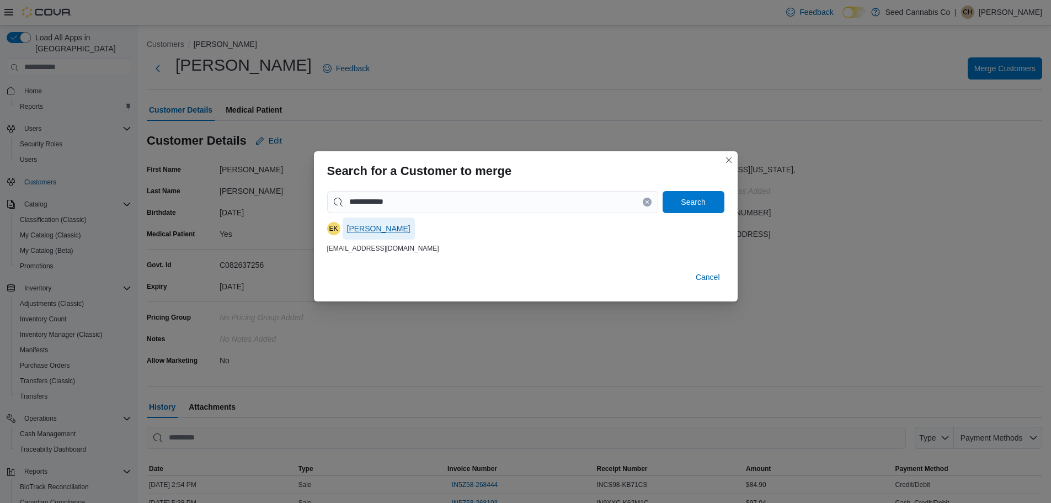
click at [380, 230] on span "[PERSON_NAME]" at bounding box center [378, 228] width 63 height 11
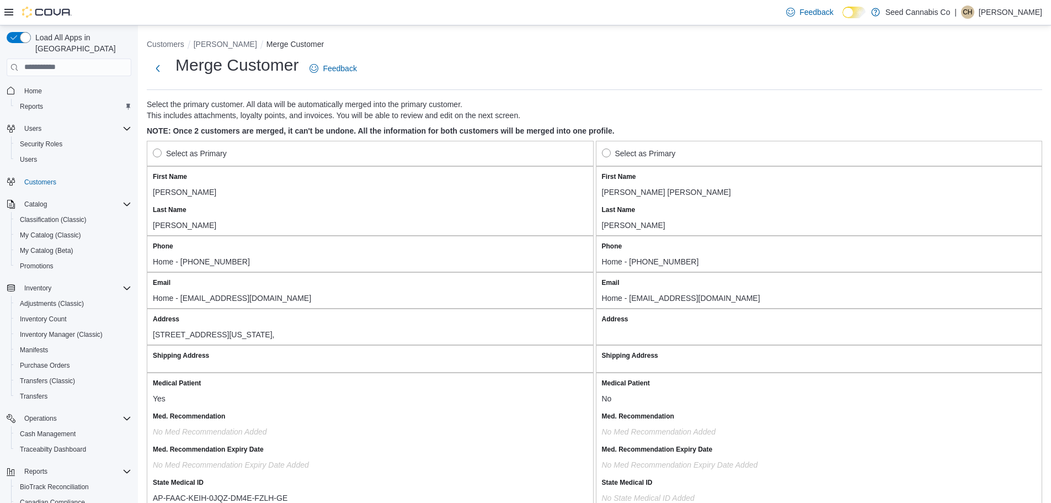
click at [155, 157] on label "Select as Primary" at bounding box center [190, 153] width 74 height 13
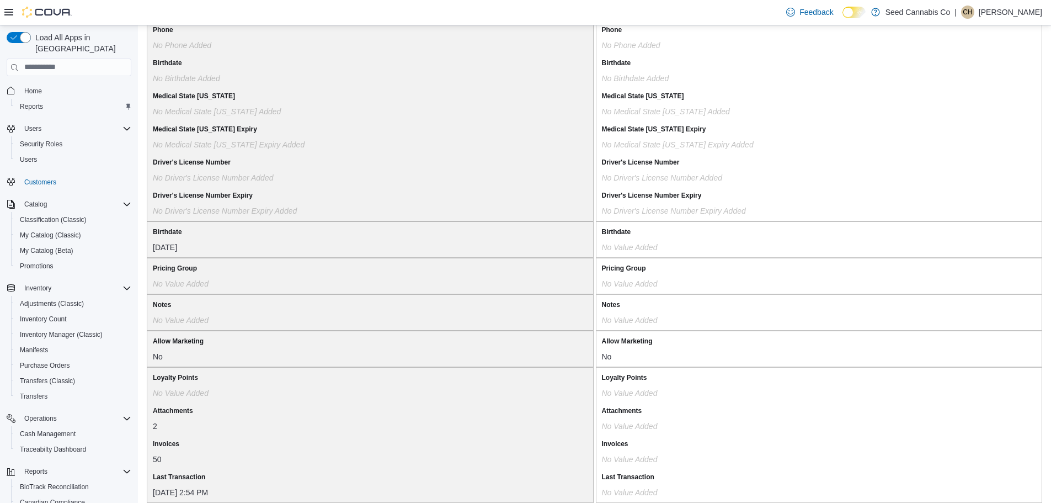
scroll to position [861, 0]
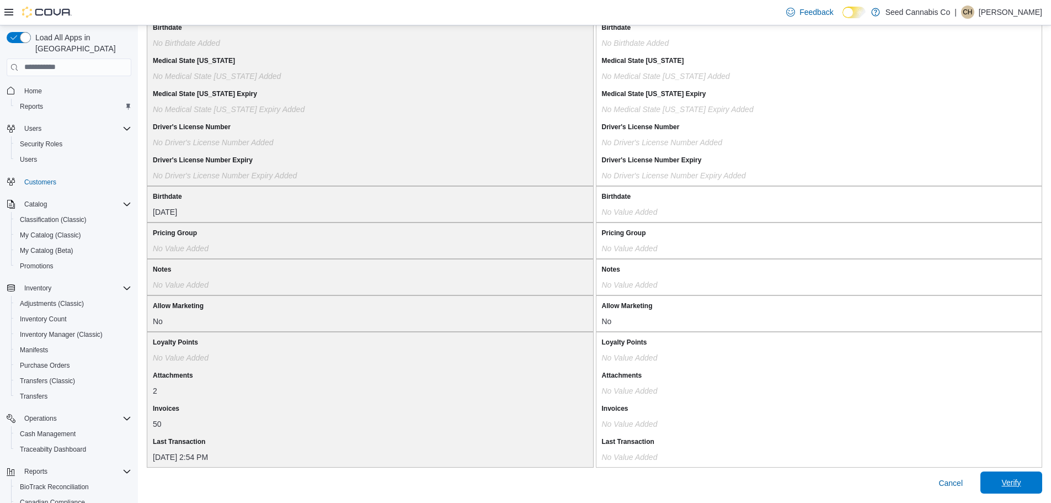
click at [1009, 483] on span "Verify" at bounding box center [1011, 482] width 49 height 22
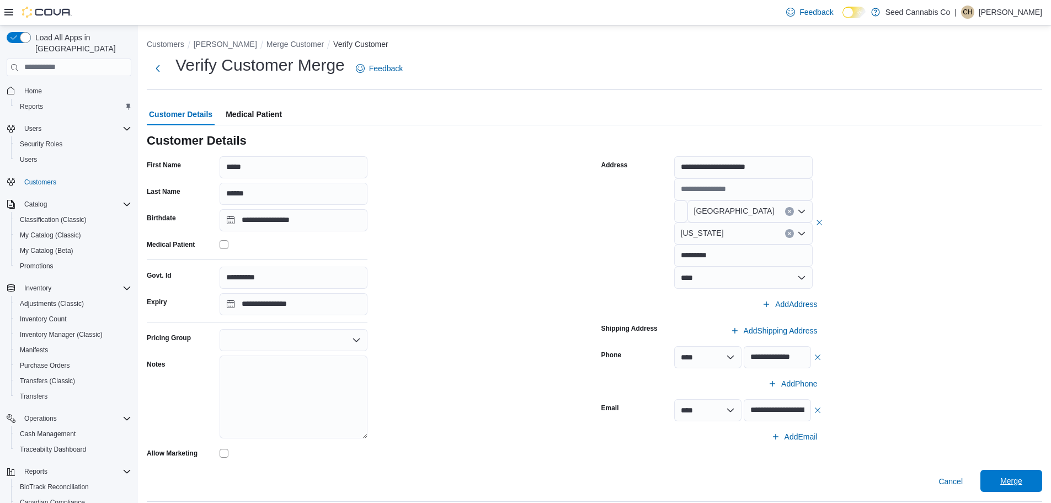
click at [1018, 479] on span "Merge" at bounding box center [1011, 480] width 22 height 11
